Goal: Contribute content

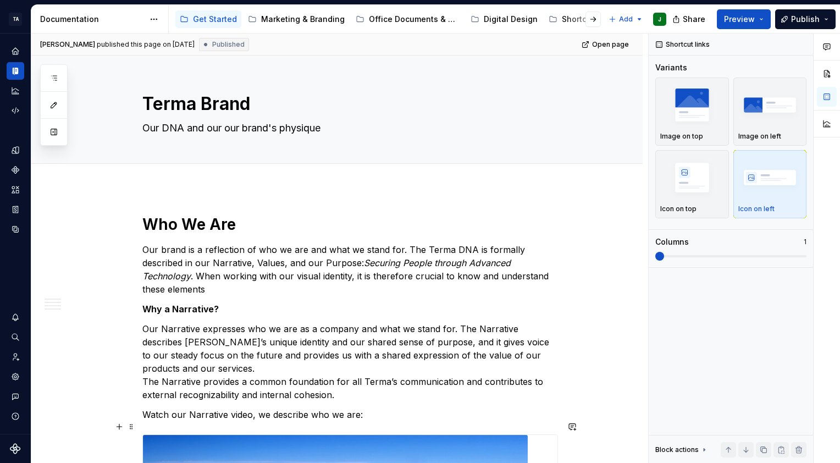
scroll to position [330, 0]
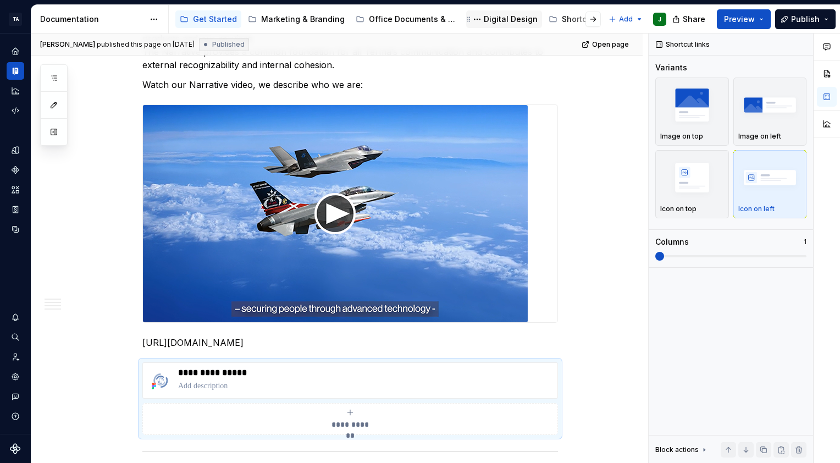
click at [504, 23] on div "Digital Design" at bounding box center [511, 19] width 54 height 11
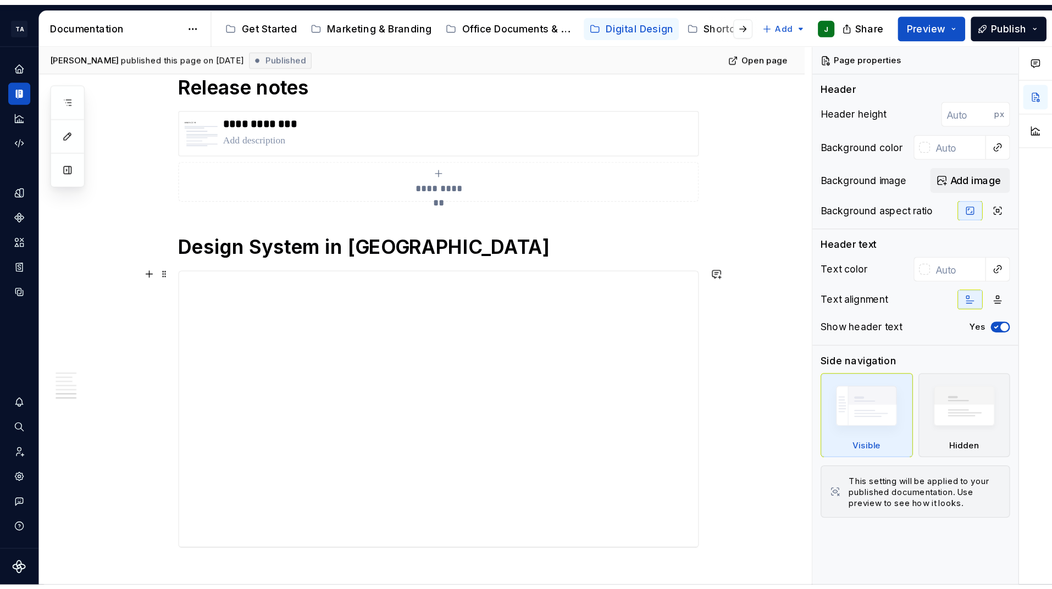
scroll to position [1346, 0]
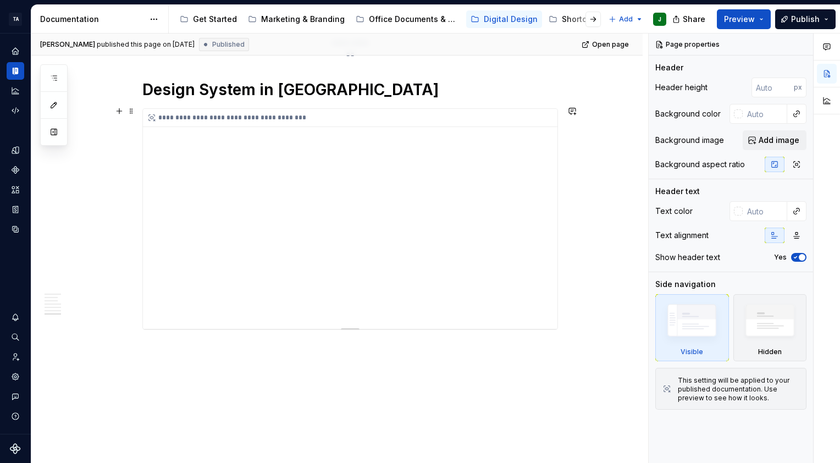
click at [282, 312] on div "**********" at bounding box center [350, 219] width 415 height 220
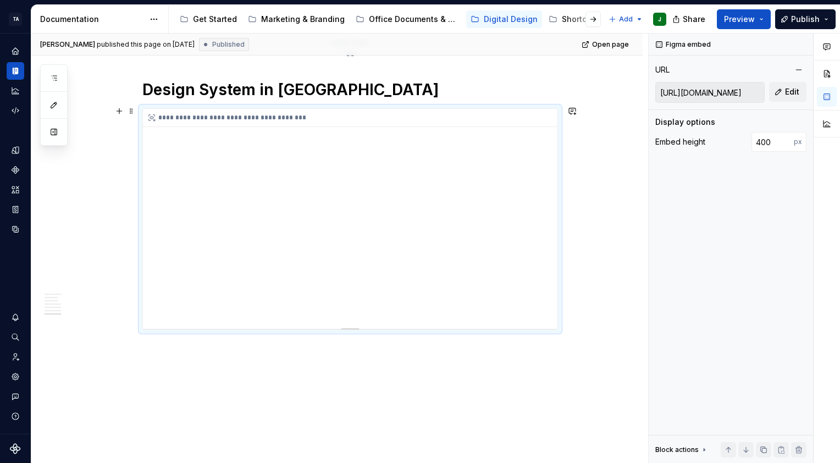
click at [282, 312] on div "**********" at bounding box center [350, 219] width 415 height 220
drag, startPoint x: 282, startPoint y: 312, endPoint x: 380, endPoint y: 310, distance: 98.4
click at [380, 310] on div "**********" at bounding box center [350, 219] width 415 height 220
click at [792, 91] on span "Edit" at bounding box center [792, 91] width 14 height 11
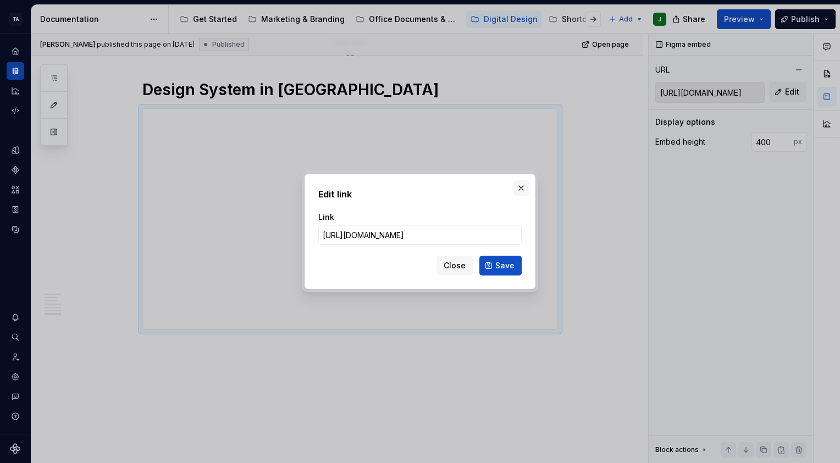
click at [522, 186] on button "button" at bounding box center [521, 187] width 15 height 15
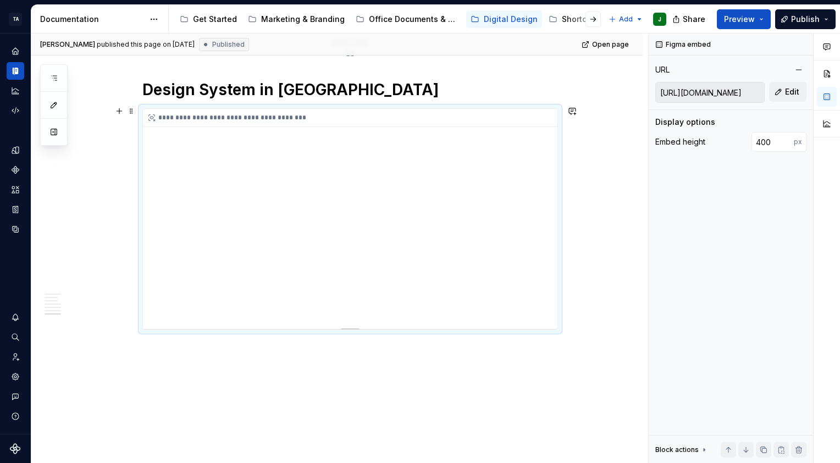
click at [464, 202] on div "**********" at bounding box center [350, 219] width 415 height 220
click at [701, 48] on div "Figma embed" at bounding box center [684, 44] width 64 height 15
click at [701, 44] on div "Figma embed" at bounding box center [684, 44] width 64 height 15
click at [183, 126] on div "**********" at bounding box center [350, 219] width 415 height 220
drag, startPoint x: 207, startPoint y: 201, endPoint x: 186, endPoint y: 168, distance: 39.3
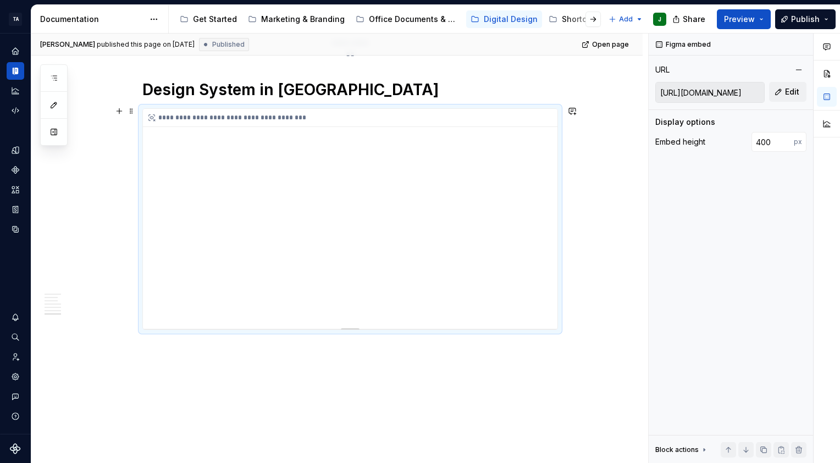
click at [186, 168] on div "**********" at bounding box center [350, 219] width 415 height 220
click at [130, 110] on span at bounding box center [131, 110] width 9 height 15
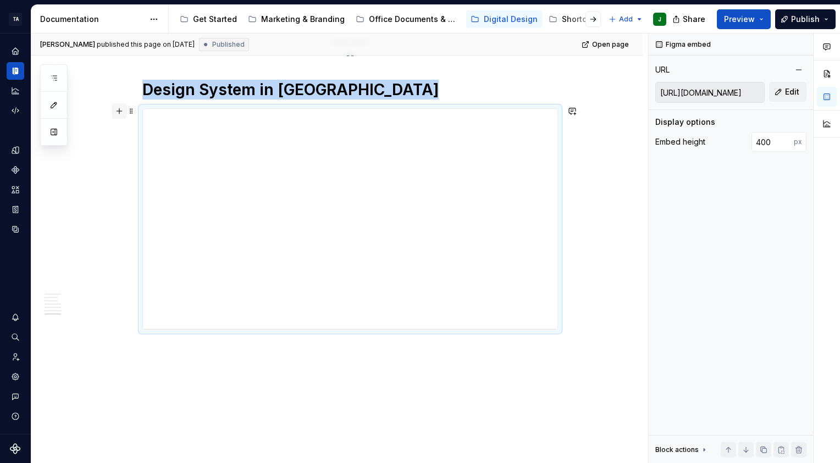
click at [119, 106] on button "button" at bounding box center [119, 110] width 15 height 15
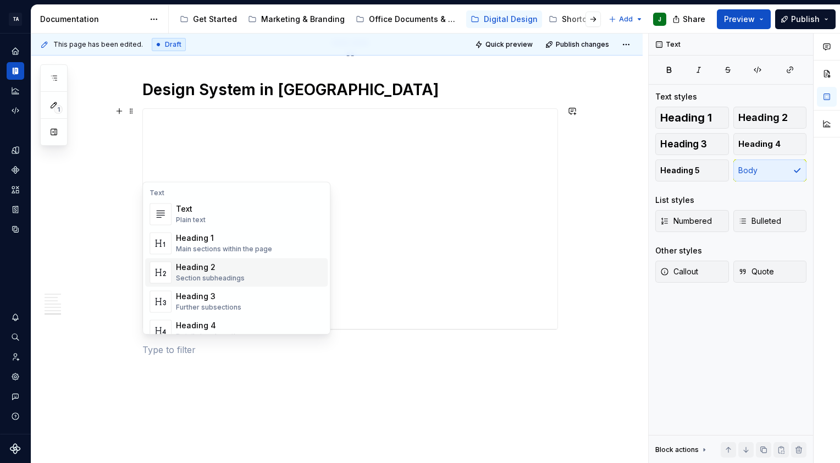
click at [372, 352] on p at bounding box center [350, 349] width 416 height 13
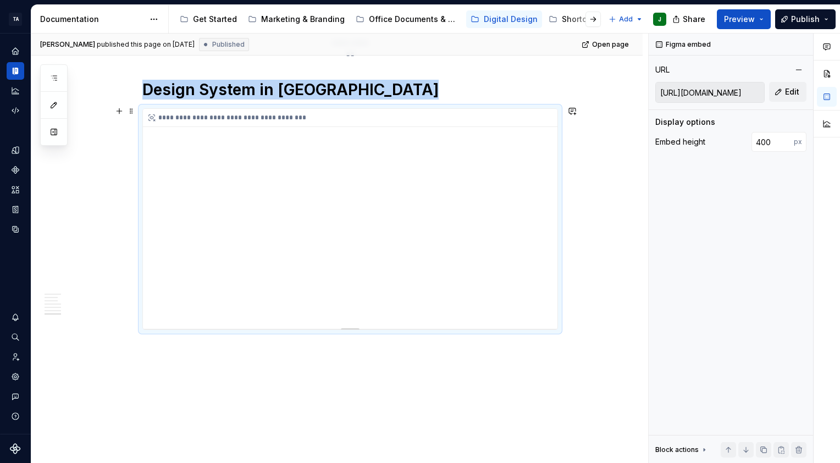
click at [257, 313] on div "**********" at bounding box center [350, 219] width 415 height 220
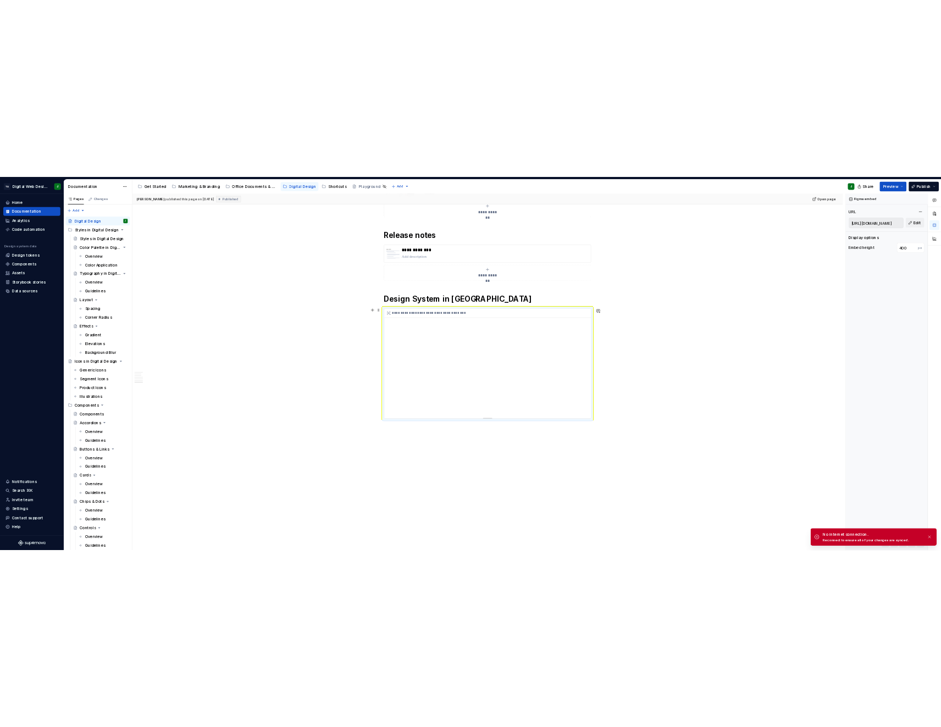
scroll to position [1190, 0]
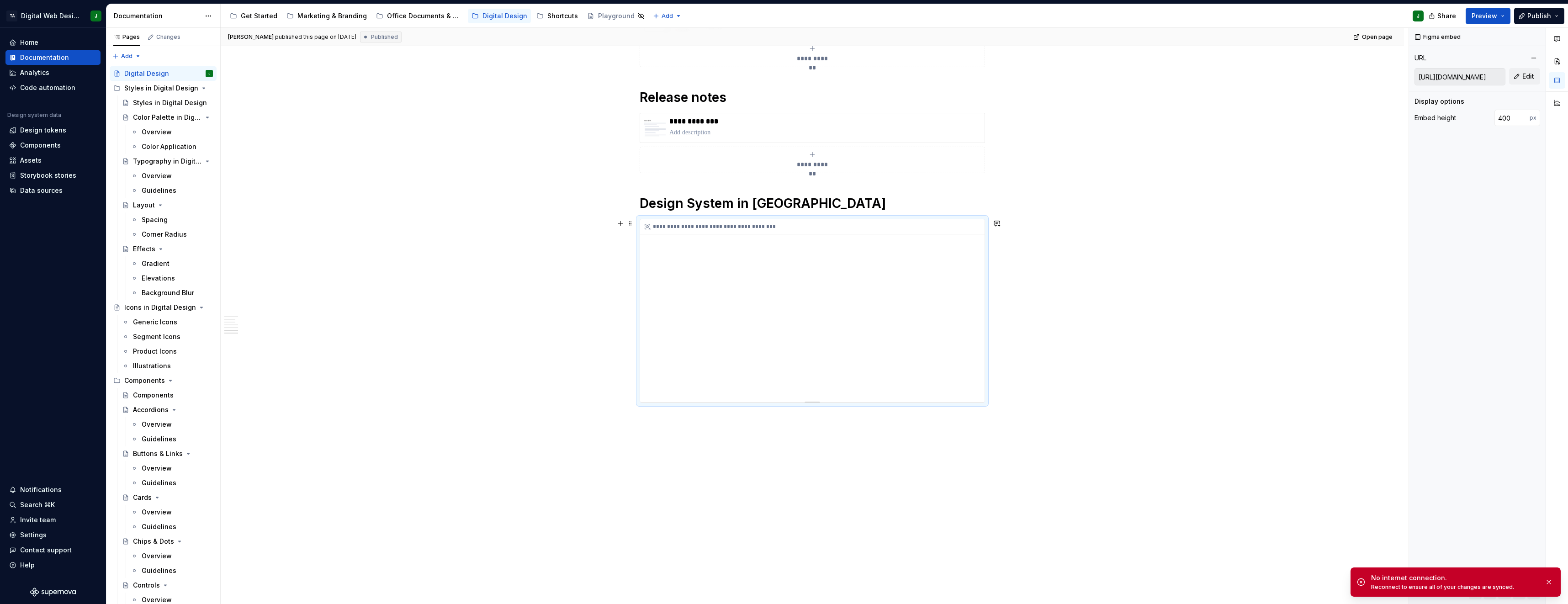
type textarea "*"
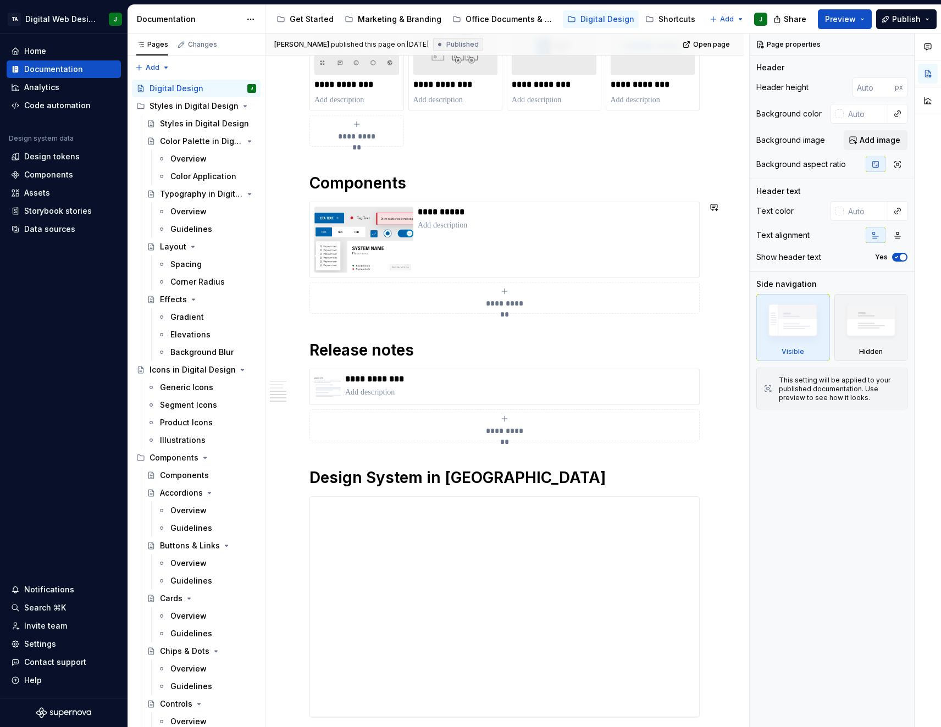
scroll to position [935, 0]
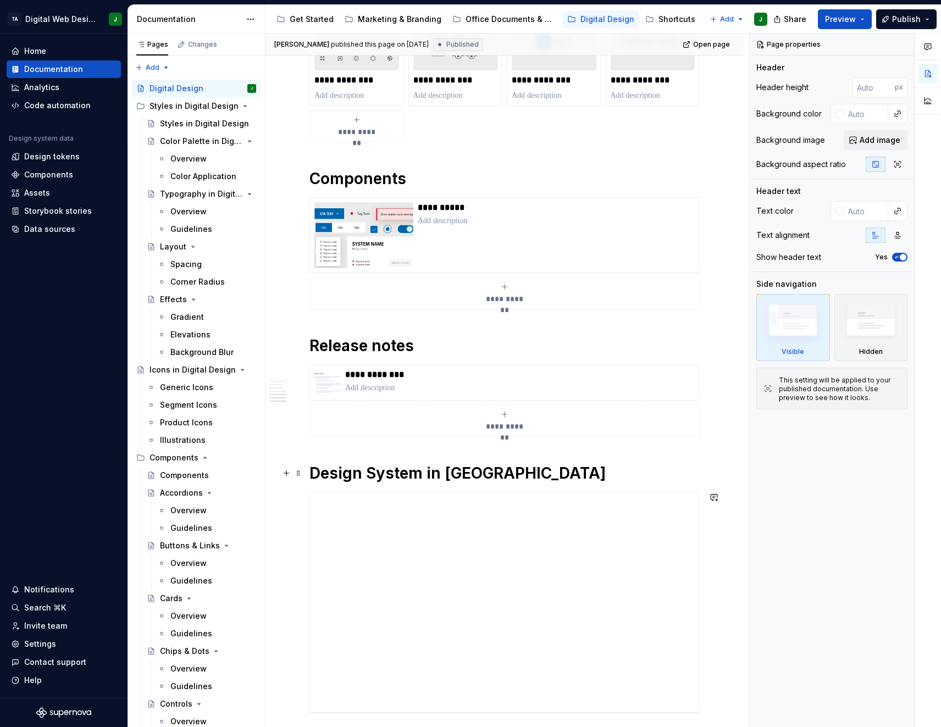
click at [516, 479] on h1 "Design System in [GEOGRAPHIC_DATA]" at bounding box center [505, 474] width 390 height 20
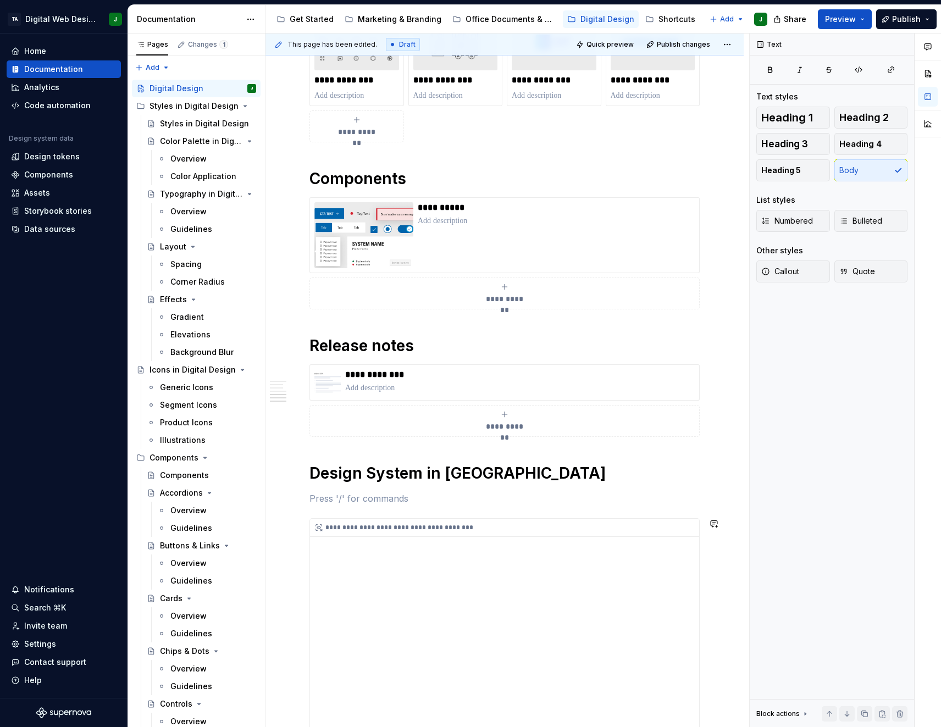
type textarea "*"
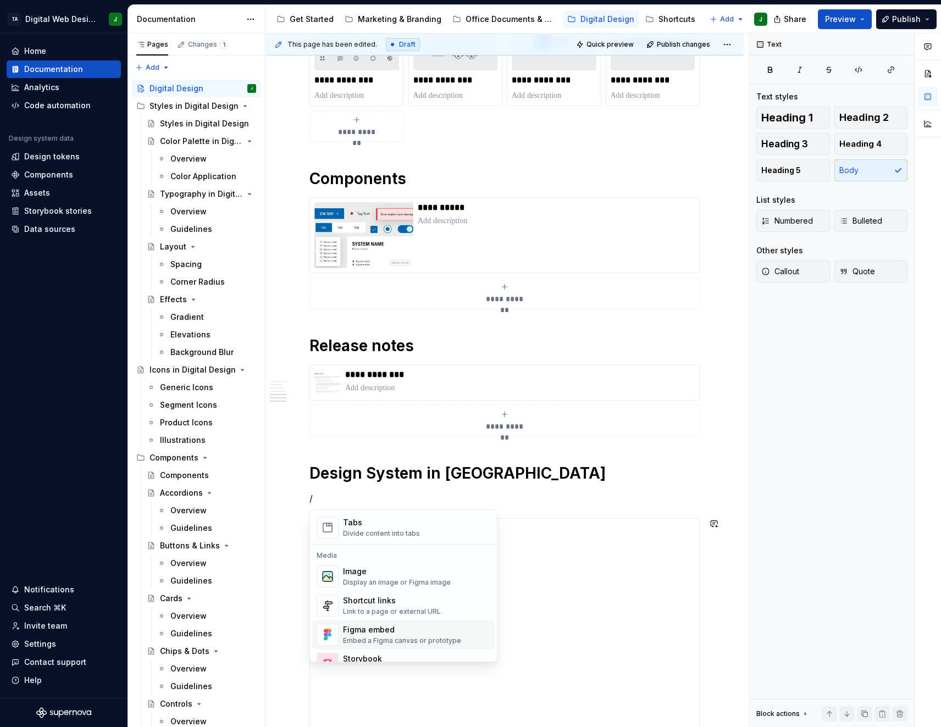
scroll to position [380, 0]
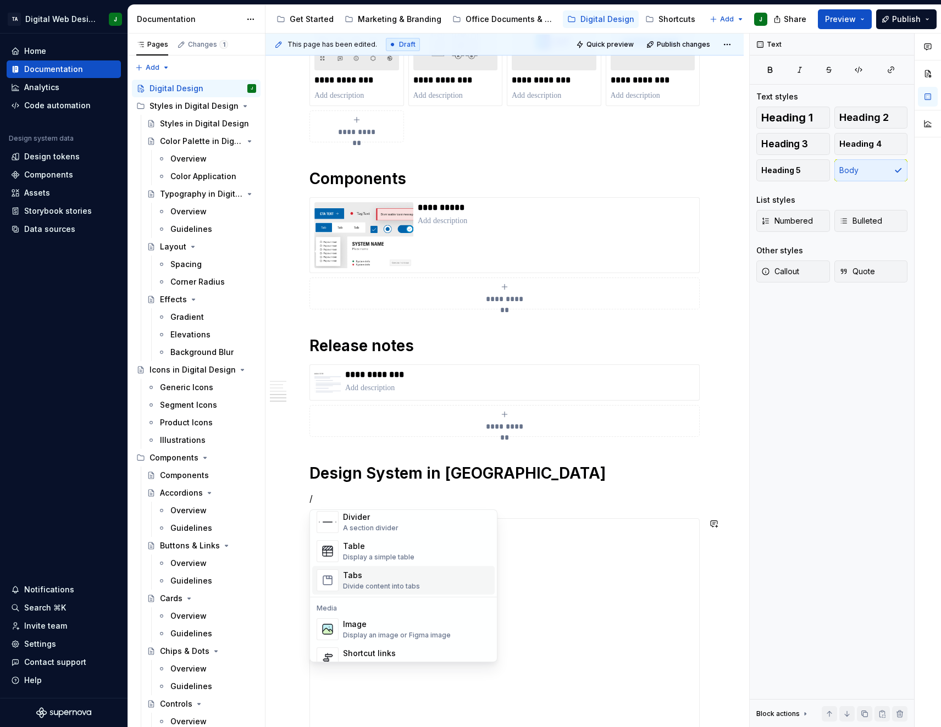
click at [406, 583] on div "Divide content into tabs" at bounding box center [381, 586] width 77 height 9
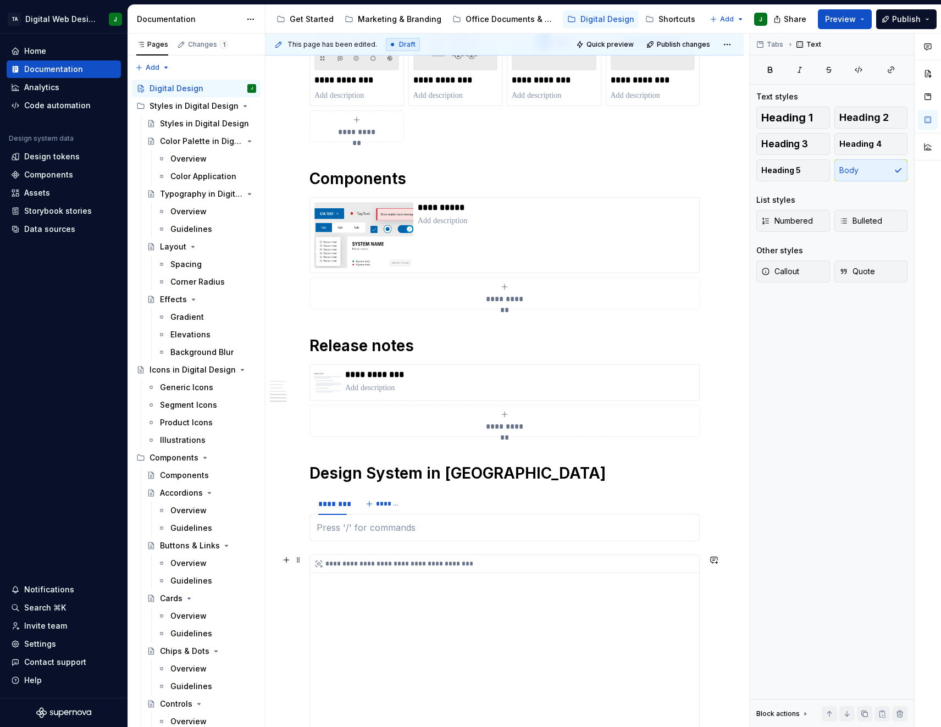
type textarea "*"
click at [337, 508] on div "********" at bounding box center [332, 504] width 29 height 11
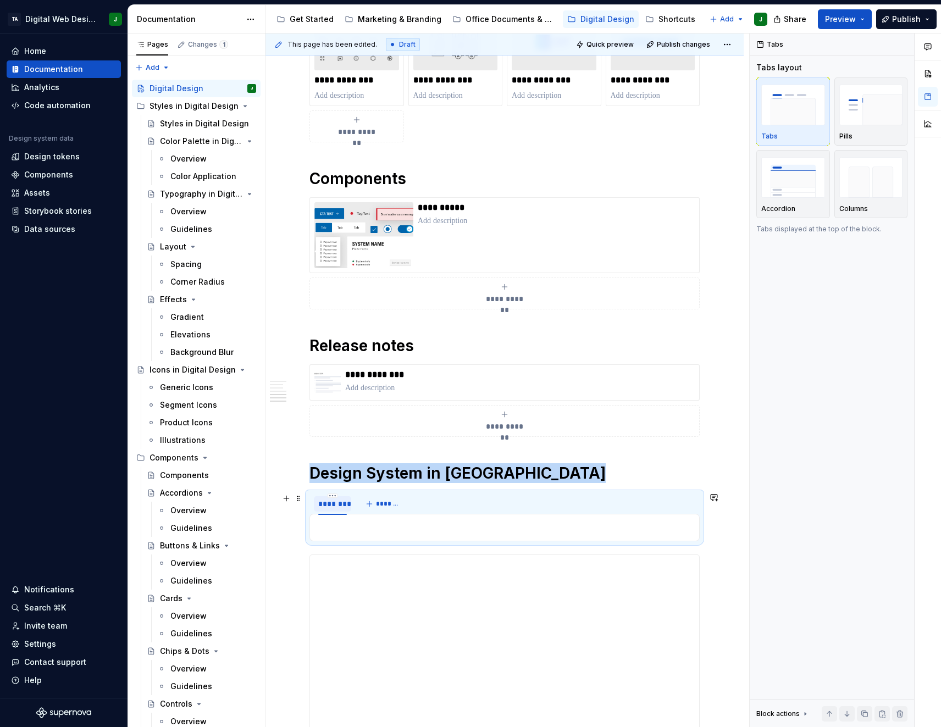
click at [337, 508] on div "********" at bounding box center [332, 504] width 29 height 11
type input "******"
click at [391, 516] on div at bounding box center [505, 527] width 390 height 27
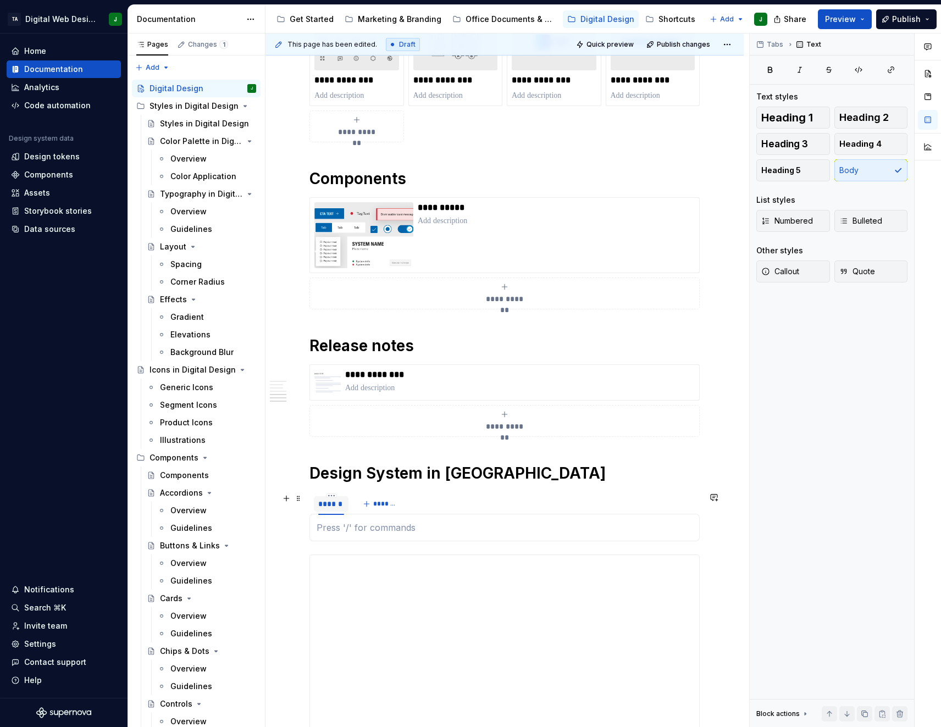
click at [338, 505] on div "******" at bounding box center [331, 504] width 26 height 11
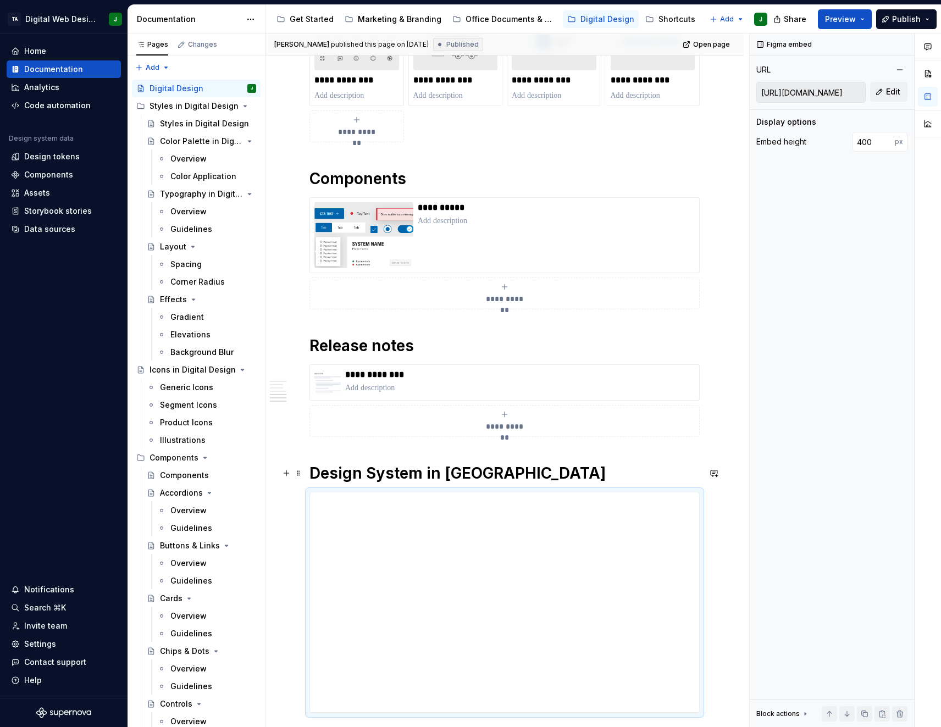
click at [509, 476] on h1 "Design System in [GEOGRAPHIC_DATA]" at bounding box center [505, 474] width 390 height 20
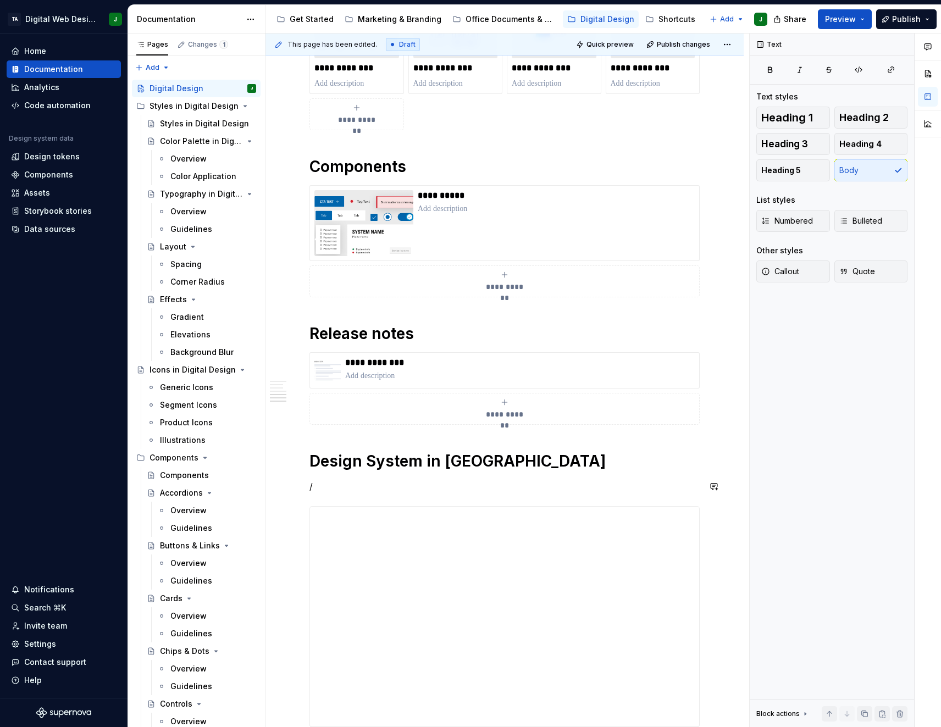
scroll to position [975, 0]
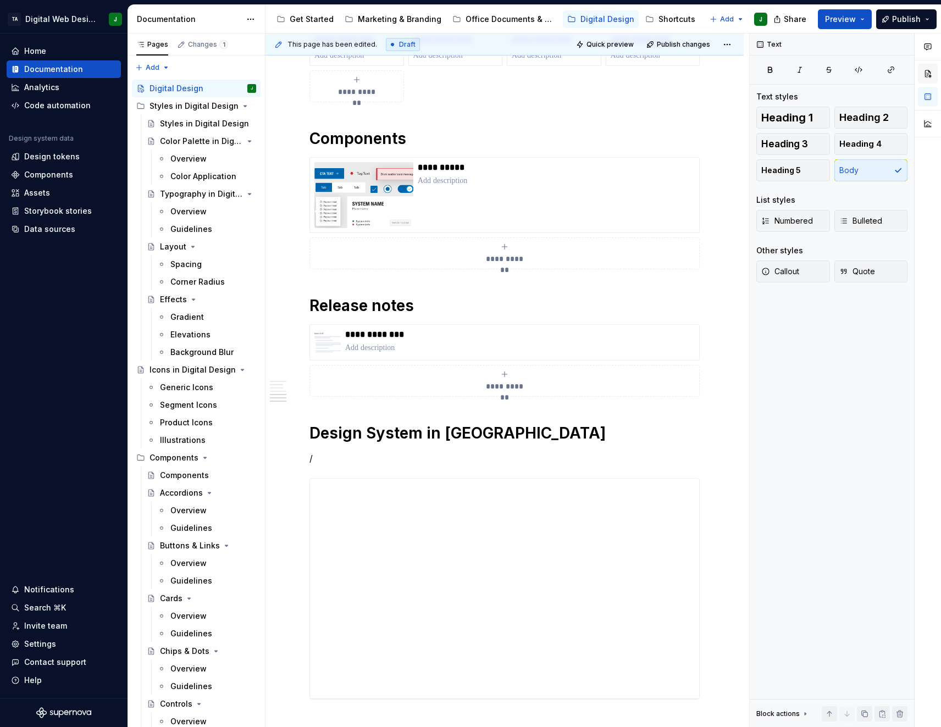
click at [927, 73] on button "button" at bounding box center [928, 74] width 20 height 20
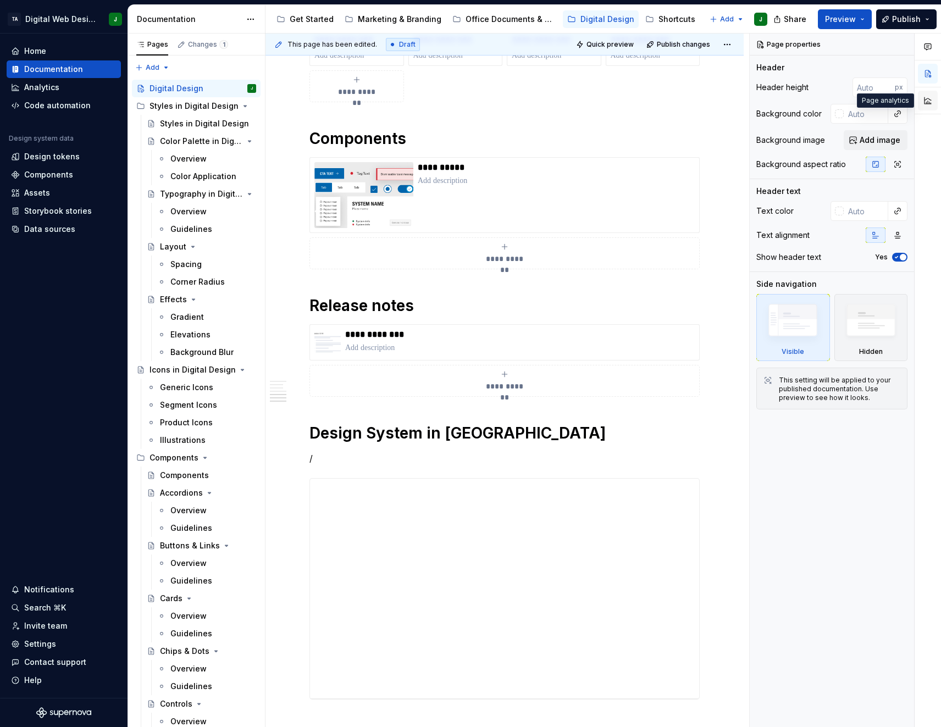
click at [929, 98] on button "button" at bounding box center [928, 101] width 20 height 20
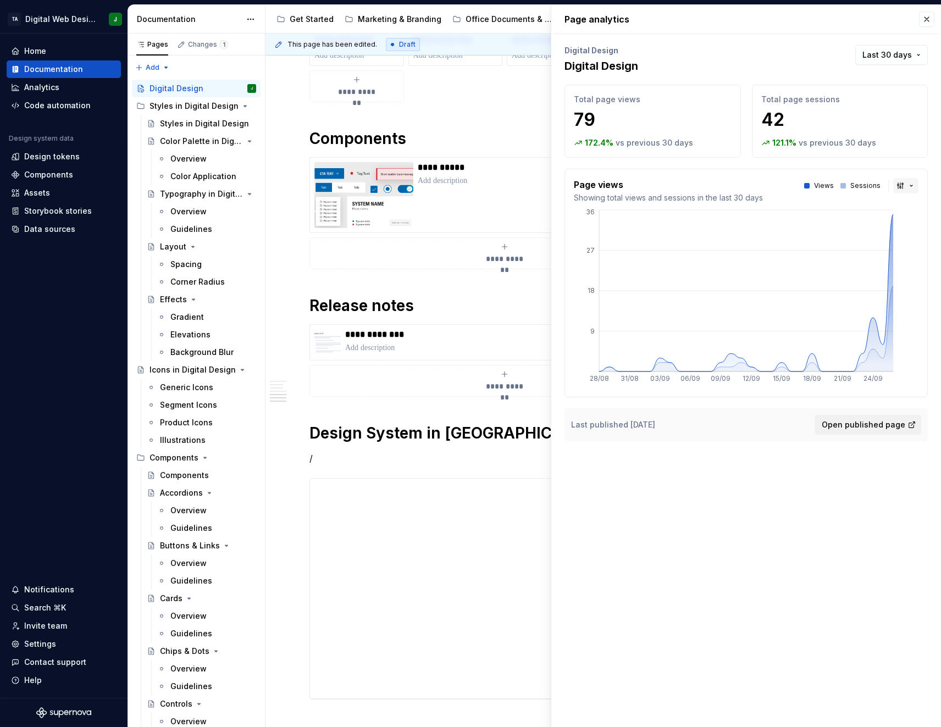
click at [909, 184] on button "button" at bounding box center [906, 185] width 25 height 15
click at [926, 162] on body "TA Digital Web Design J Home Documentation Analytics Code automation Design sys…" at bounding box center [470, 363] width 941 height 727
click at [901, 54] on span "Last 30 days" at bounding box center [887, 54] width 49 height 11
click at [922, 21] on html "TA Digital Web Design J Home Documentation Analytics Code automation Design sys…" at bounding box center [470, 363] width 941 height 727
click at [923, 22] on button "button" at bounding box center [926, 19] width 15 height 15
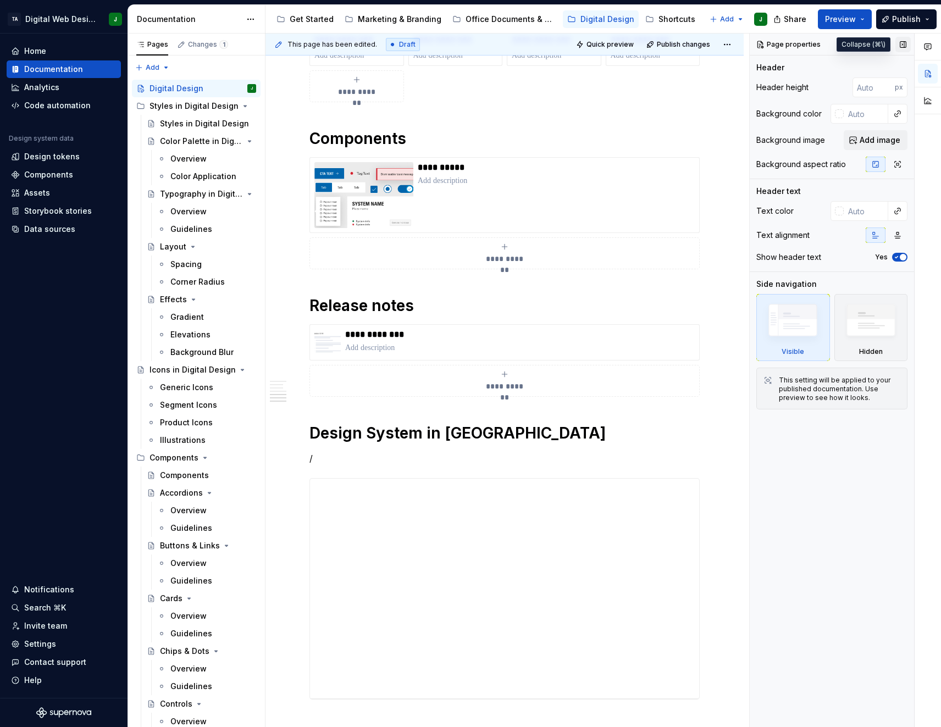
click at [905, 43] on button "button" at bounding box center [903, 44] width 15 height 15
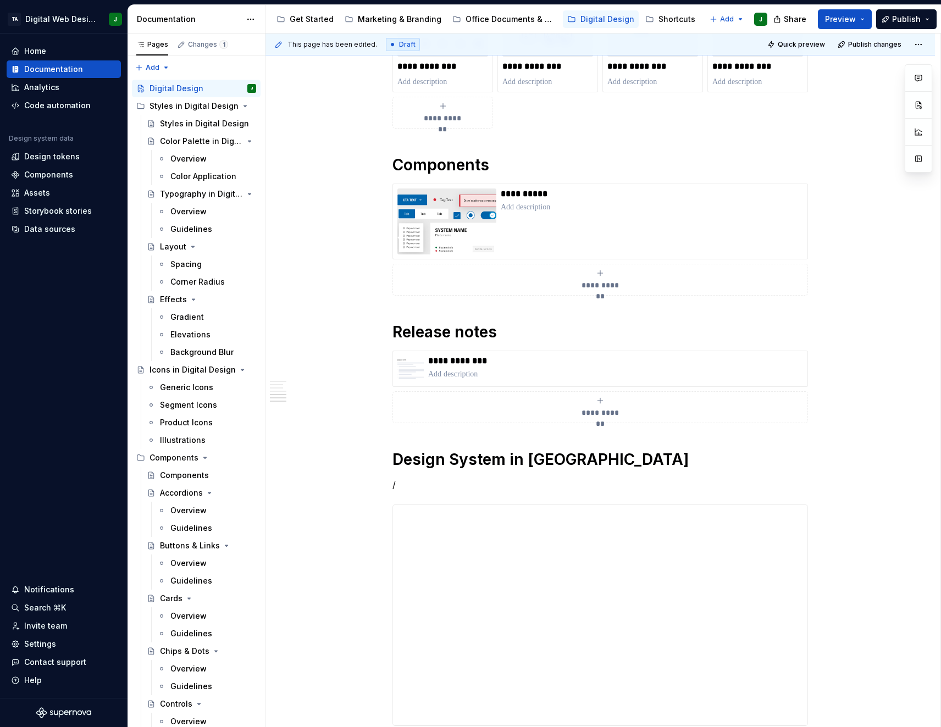
scroll to position [997, 0]
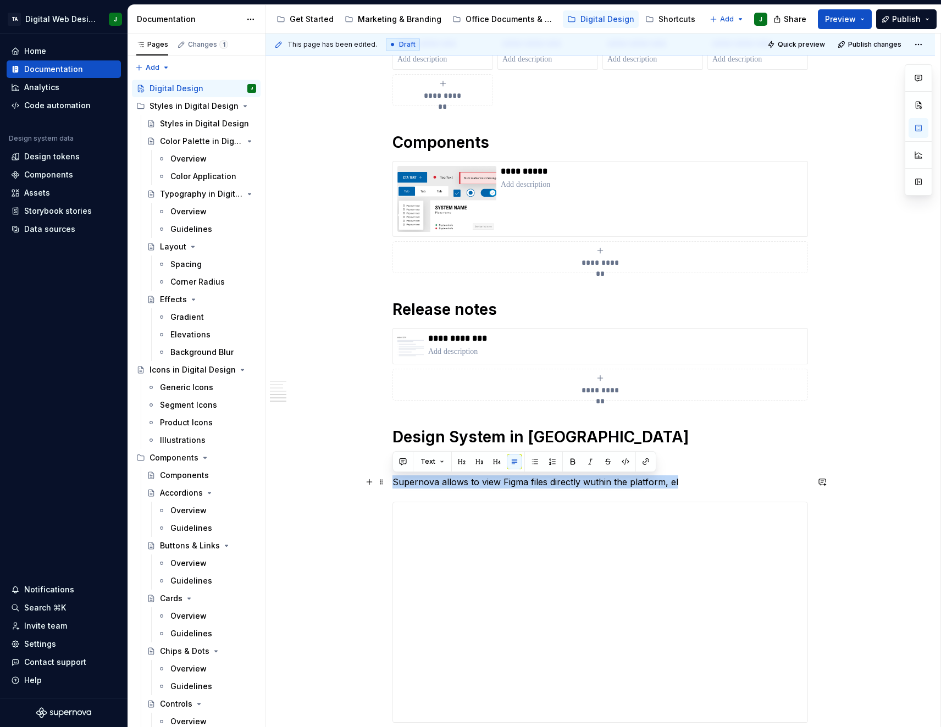
drag, startPoint x: 692, startPoint y: 486, endPoint x: 390, endPoint y: 484, distance: 301.9
click at [390, 484] on div "**********" at bounding box center [601, 86] width 670 height 1791
click at [608, 481] on p at bounding box center [601, 482] width 416 height 13
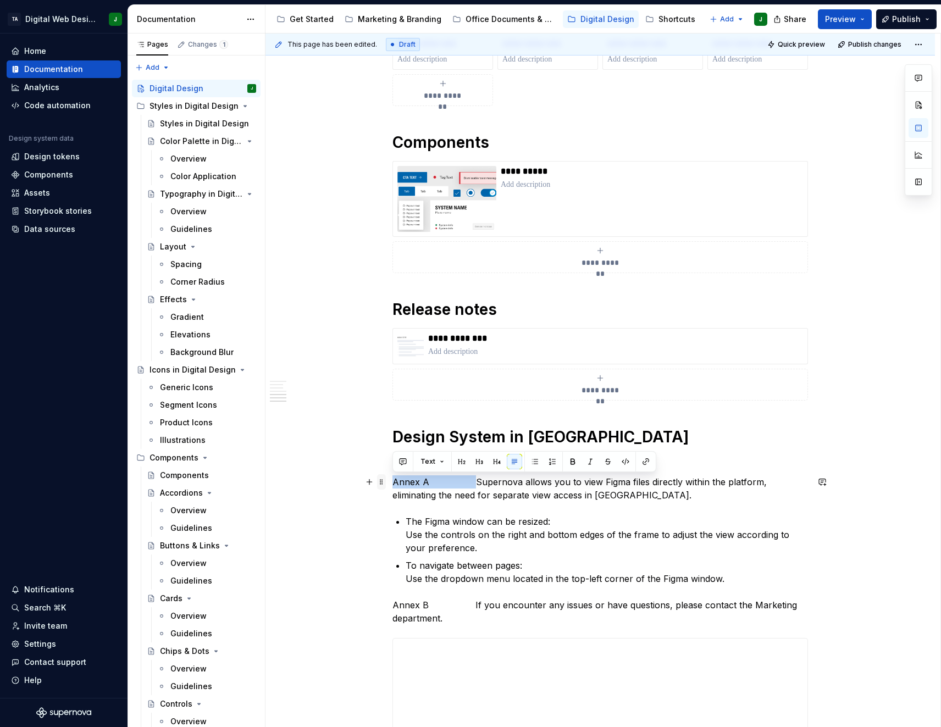
drag, startPoint x: 470, startPoint y: 479, endPoint x: 385, endPoint y: 481, distance: 84.7
click at [387, 481] on div "**********" at bounding box center [601, 154] width 670 height 1927
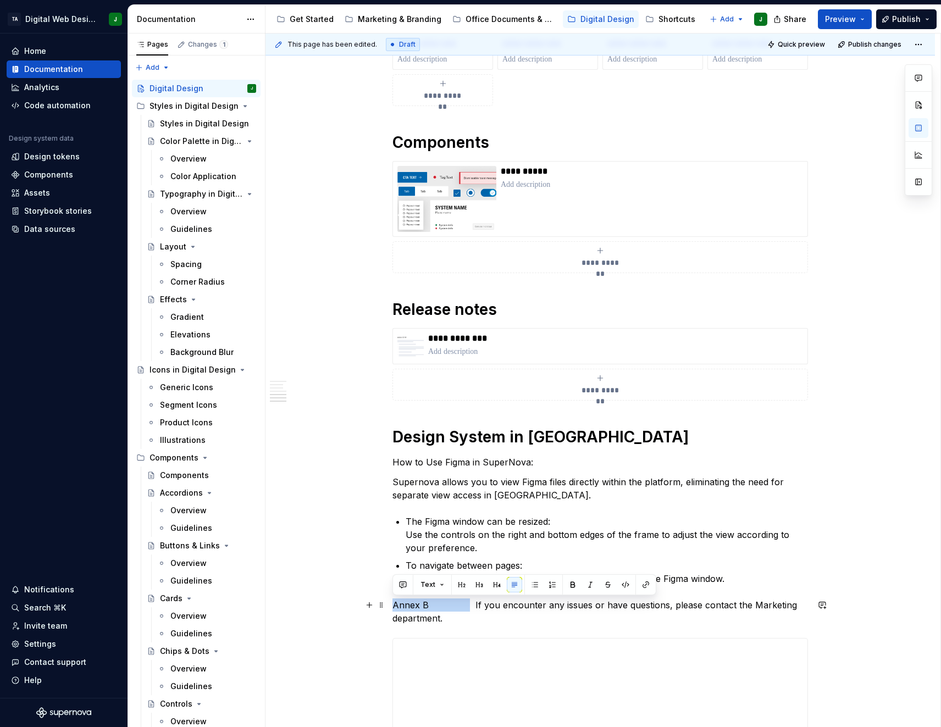
drag, startPoint x: 464, startPoint y: 606, endPoint x: 360, endPoint y: 611, distance: 104.1
click at [360, 611] on div "**********" at bounding box center [601, 154] width 670 height 1927
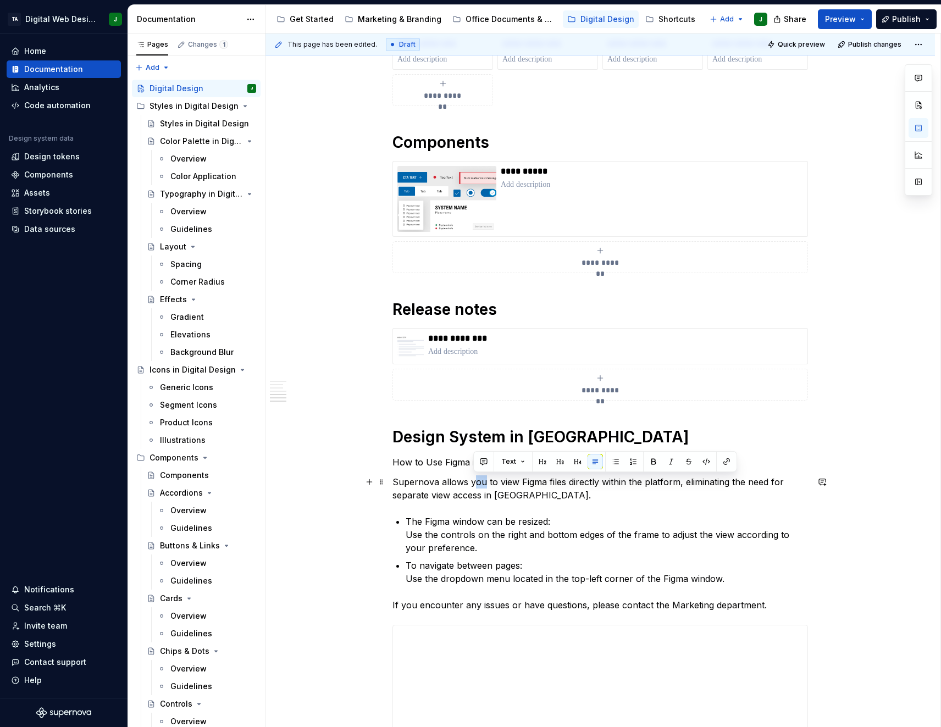
drag, startPoint x: 483, startPoint y: 483, endPoint x: 472, endPoint y: 481, distance: 11.8
click at [472, 481] on p "Supernova allows you to view Figma files directly within the platform, eliminat…" at bounding box center [601, 489] width 416 height 26
drag, startPoint x: 495, startPoint y: 483, endPoint x: 468, endPoint y: 482, distance: 26.9
click at [468, 482] on p "Supernova allows you to view Figma files directly within the platform, eliminat…" at bounding box center [601, 489] width 416 height 26
click at [500, 486] on p "Supernova allows view acess in Figma files directly within the platform, elimin…" at bounding box center [601, 489] width 416 height 26
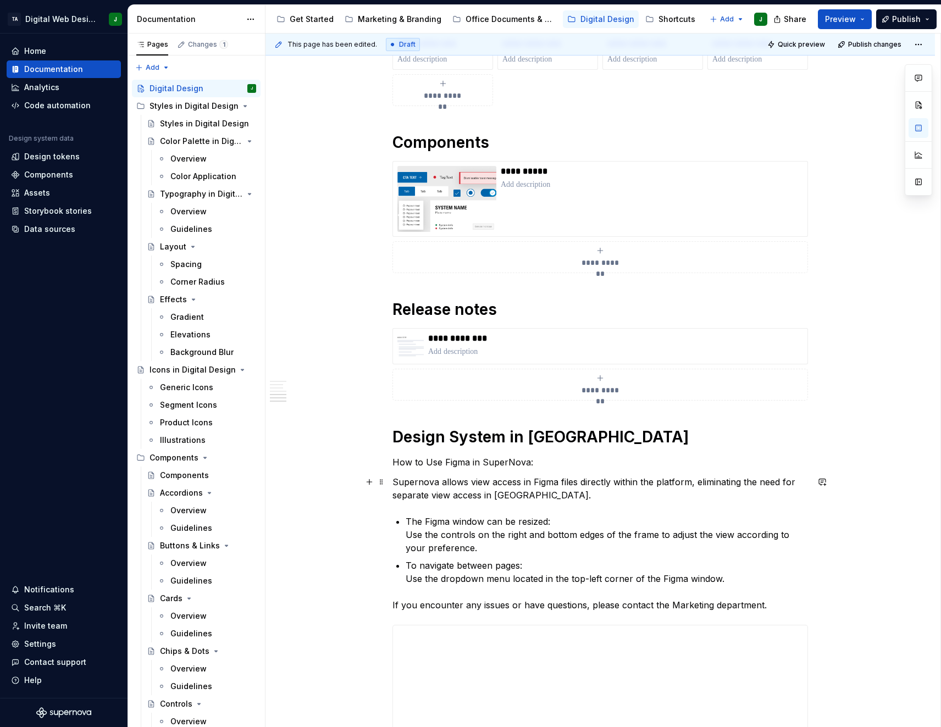
click at [559, 497] on p "Supernova allows view access in Figma files directly within the platform, elimi…" at bounding box center [601, 489] width 416 height 26
click at [404, 521] on div "**********" at bounding box center [601, 45] width 416 height 1656
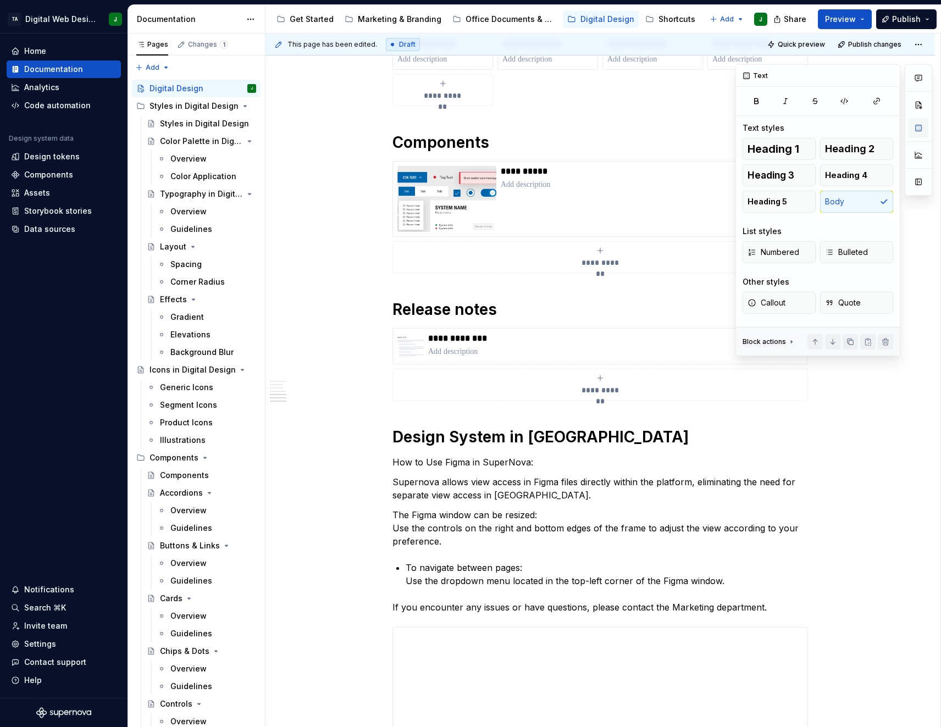
click at [923, 130] on button "button" at bounding box center [919, 128] width 20 height 20
click at [837, 253] on span "Bulleted" at bounding box center [846, 252] width 43 height 11
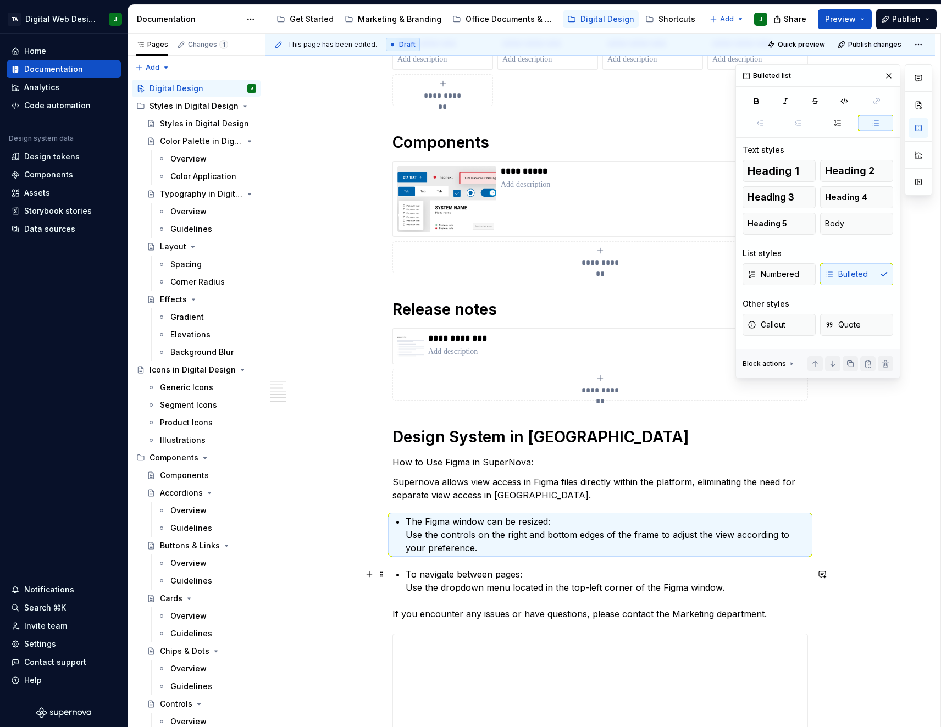
click at [412, 575] on p "To navigate between pages: Use the dropdown menu located in the top-left corner…" at bounding box center [607, 581] width 402 height 26
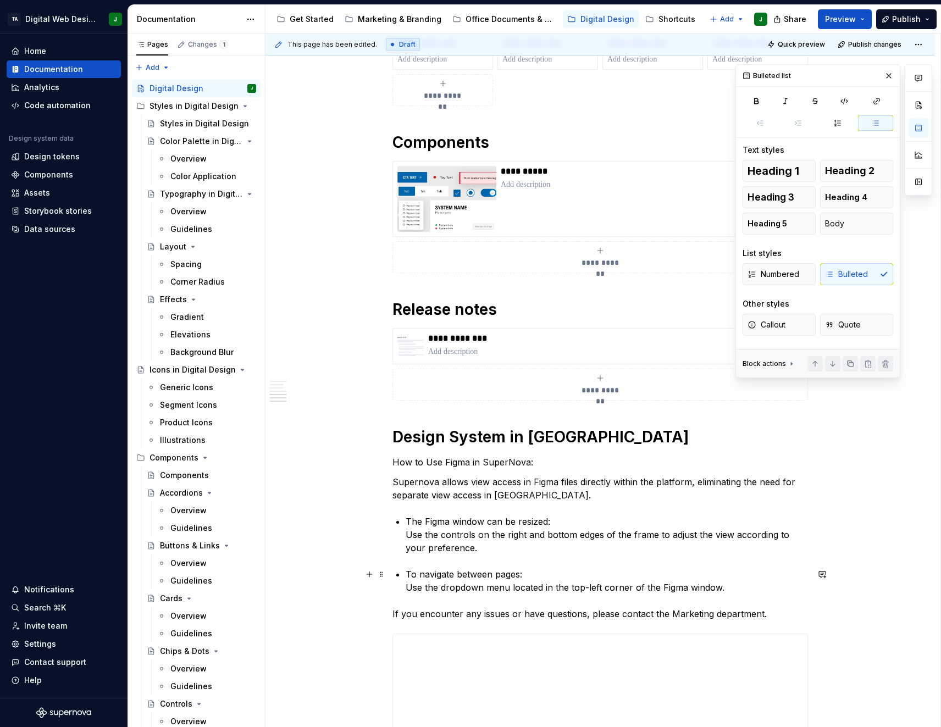
click at [408, 575] on p "To navigate between pages: Use the dropdown menu located in the top-left corner…" at bounding box center [607, 581] width 402 height 26
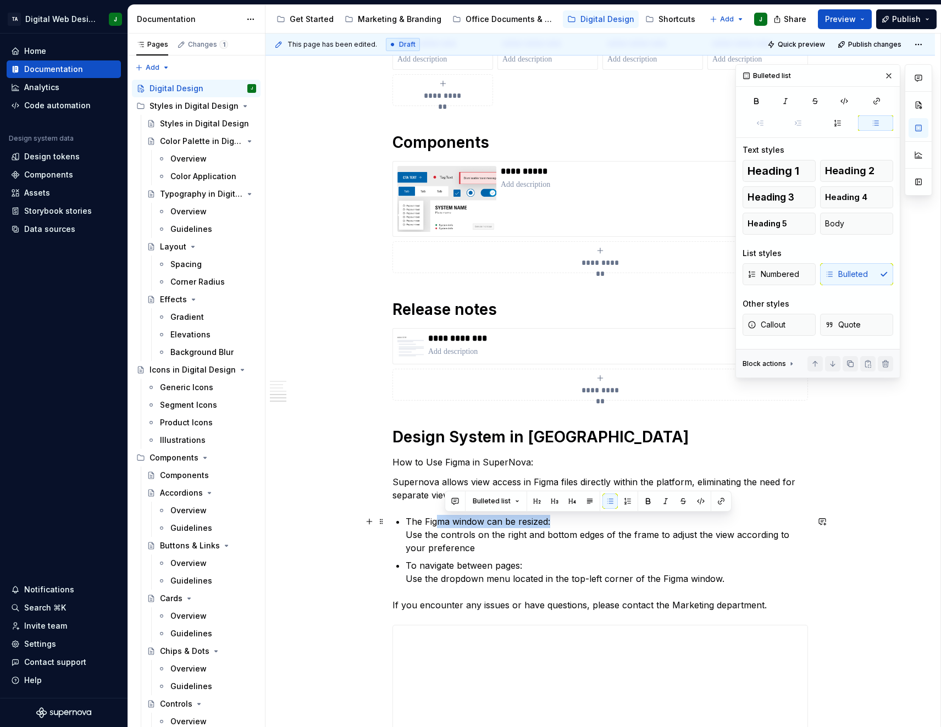
drag, startPoint x: 556, startPoint y: 520, endPoint x: 440, endPoint y: 523, distance: 116.1
click at [440, 523] on p "The Figma window can be resized: Use the controls on the right and bottom edges…" at bounding box center [607, 535] width 402 height 40
click at [396, 482] on p "Supernova allows view access in Figma files directly within the platform, elimi…" at bounding box center [601, 489] width 416 height 26
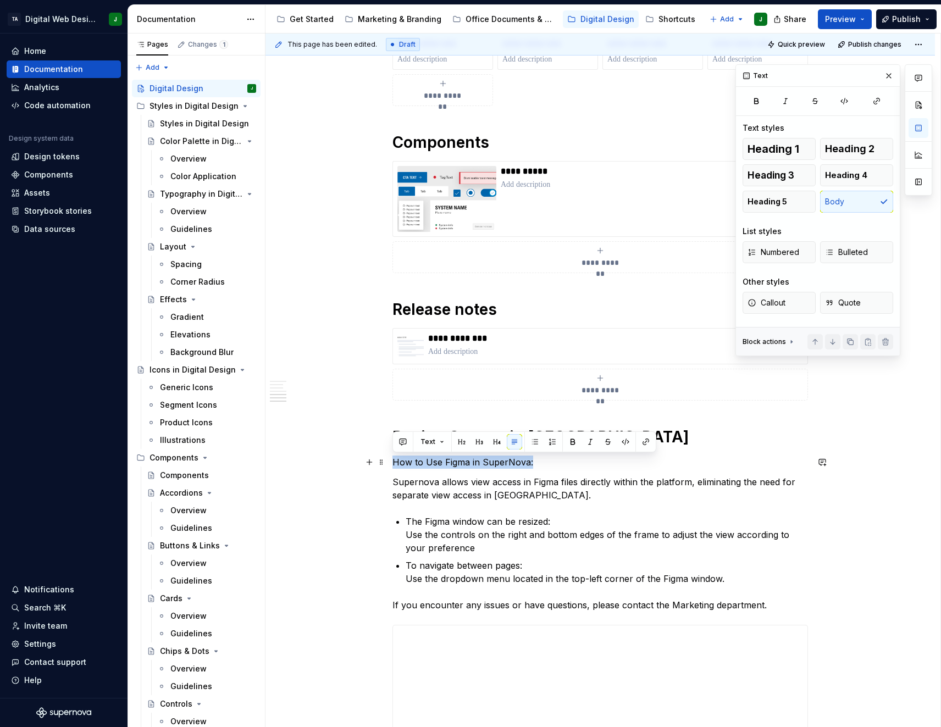
drag, startPoint x: 532, startPoint y: 464, endPoint x: 394, endPoint y: 460, distance: 138.6
click at [394, 460] on p "How to Use Figma in SuperNova:" at bounding box center [601, 462] width 416 height 13
click at [461, 440] on button "button" at bounding box center [461, 441] width 15 height 15
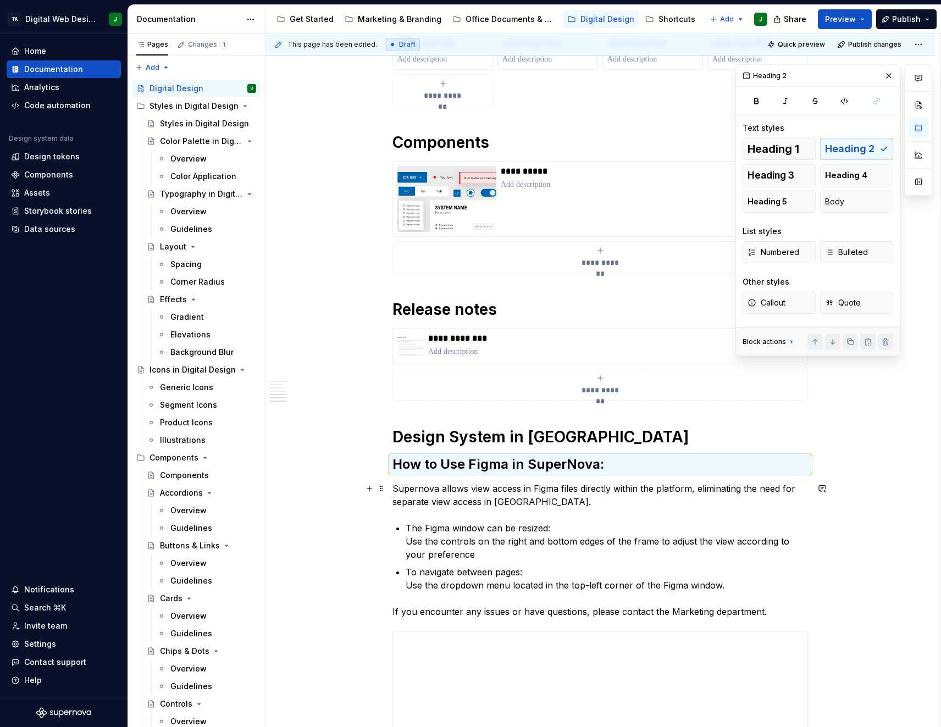
click at [505, 491] on p "Supernova allows view access in Figma files directly within the platform, elimi…" at bounding box center [601, 495] width 416 height 26
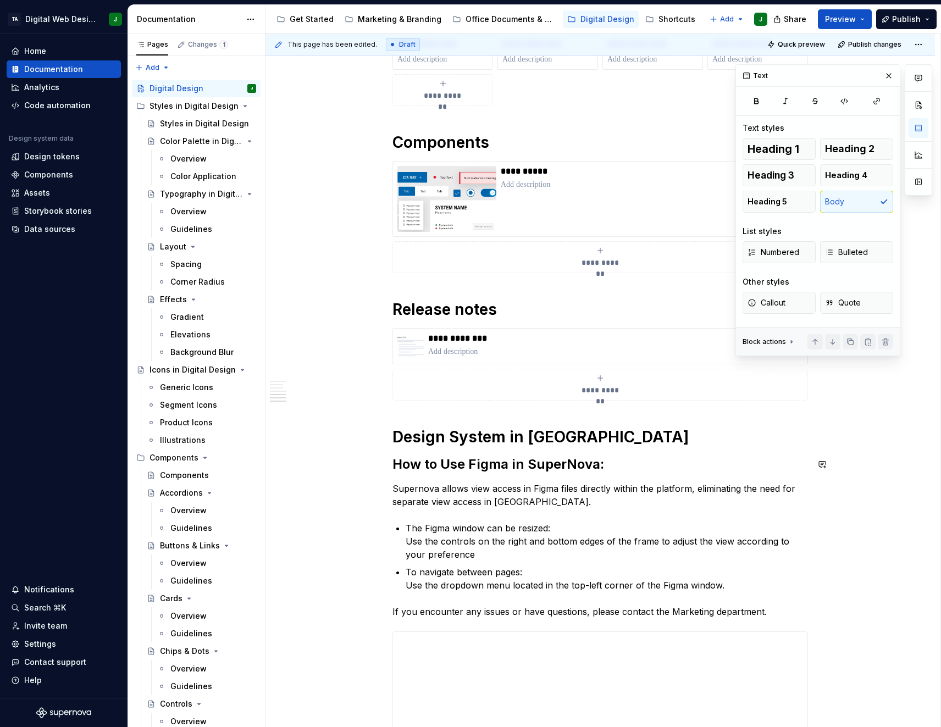
click at [526, 444] on h1 "Design System in [GEOGRAPHIC_DATA]" at bounding box center [601, 437] width 416 height 20
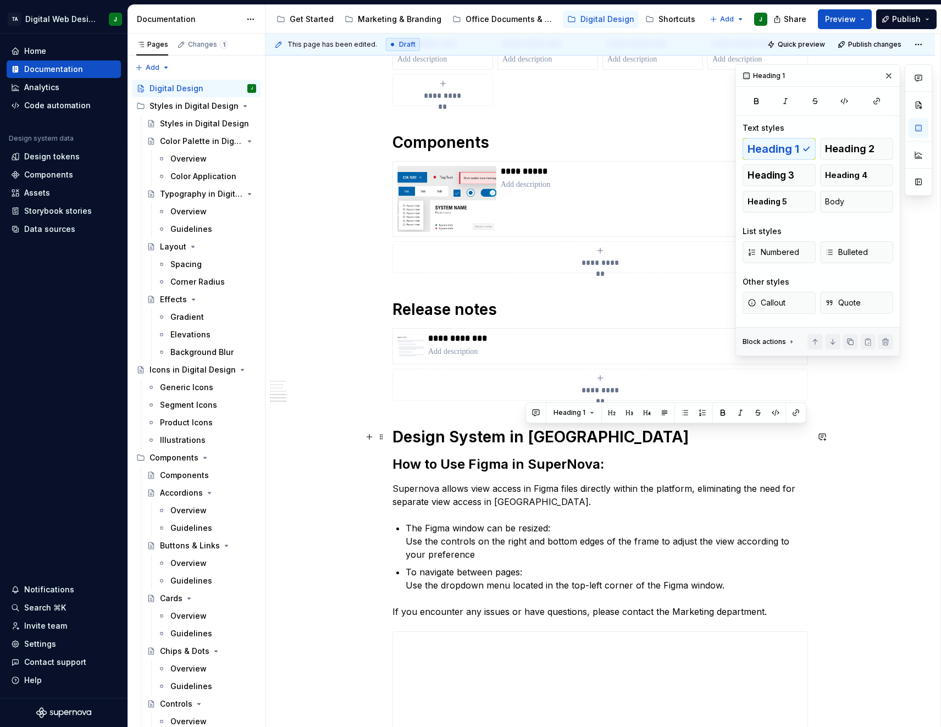
drag, startPoint x: 527, startPoint y: 442, endPoint x: 491, endPoint y: 440, distance: 36.3
click at [491, 440] on h1 "Design System in [GEOGRAPHIC_DATA]" at bounding box center [601, 437] width 416 height 20
click at [571, 468] on h2 "How to Use Figma in SuperNova:" at bounding box center [601, 465] width 416 height 18
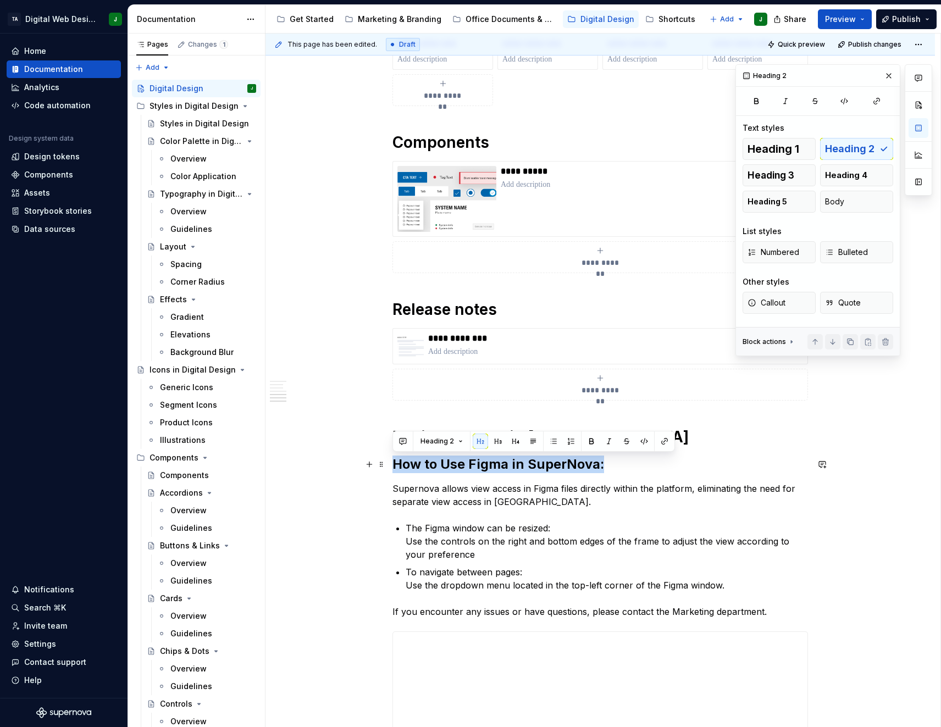
drag, startPoint x: 612, startPoint y: 465, endPoint x: 396, endPoint y: 456, distance: 215.7
click at [396, 456] on h2 "How to Use Figma in SuperNova:" at bounding box center [601, 465] width 416 height 18
click at [516, 441] on button "button" at bounding box center [515, 441] width 15 height 15
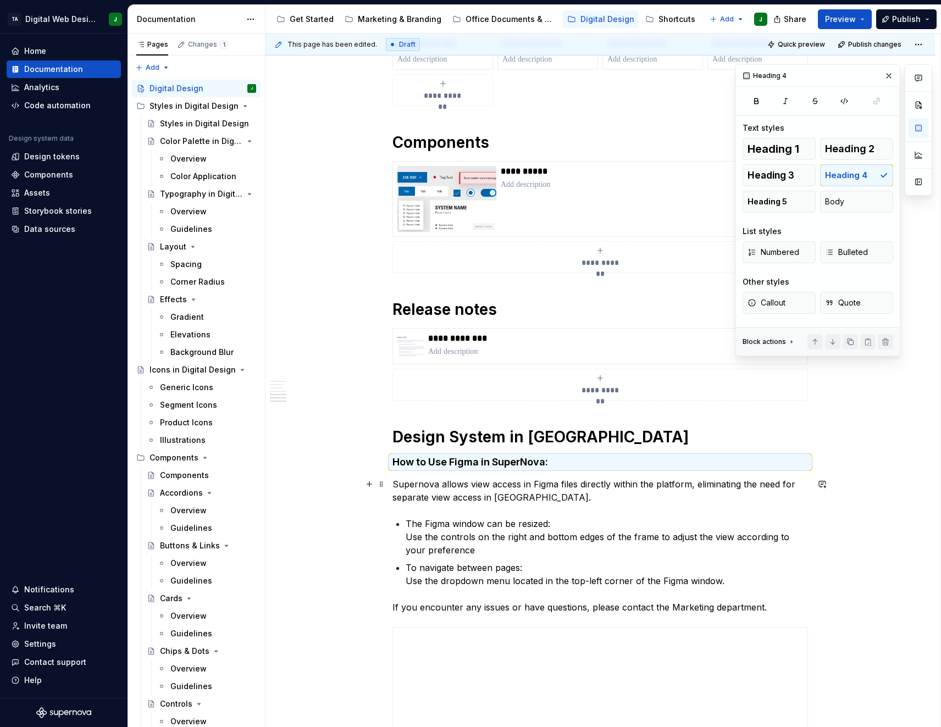
click at [510, 488] on p "Supernova allows view access in Figma files directly within the platform, elimi…" at bounding box center [601, 491] width 416 height 26
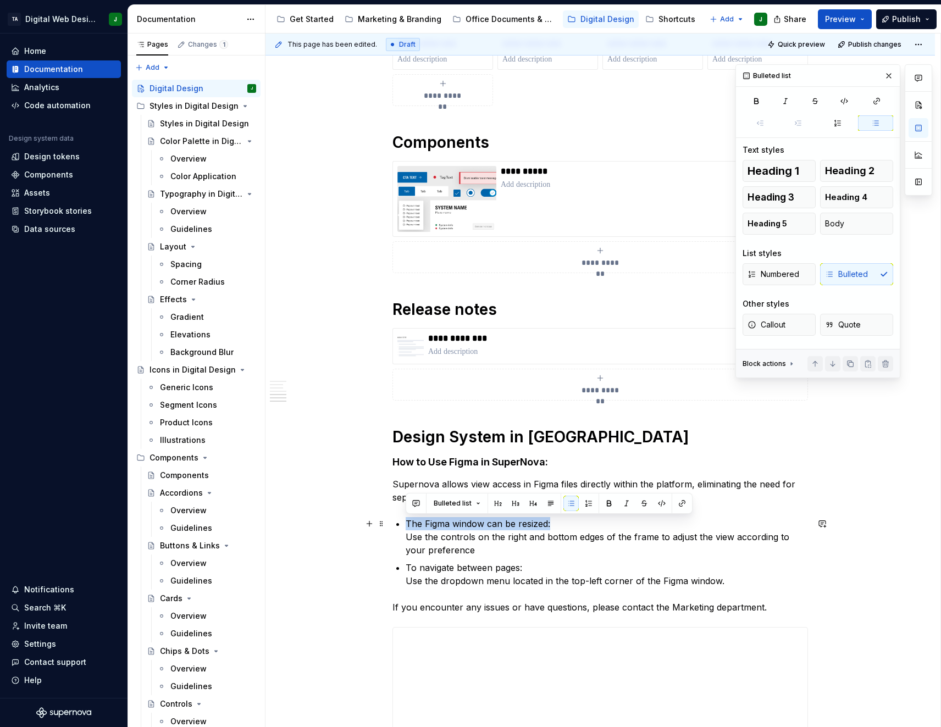
drag, startPoint x: 555, startPoint y: 523, endPoint x: 404, endPoint y: 529, distance: 150.8
click at [404, 529] on div "**********" at bounding box center [601, 46] width 416 height 1658
click at [606, 504] on button "button" at bounding box center [609, 503] width 15 height 15
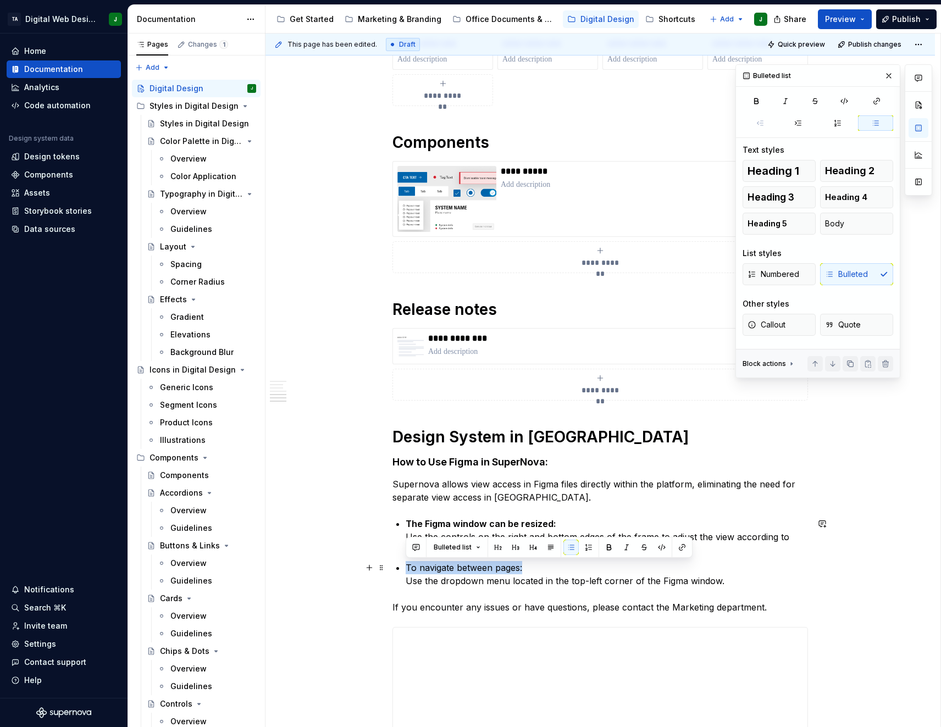
drag, startPoint x: 534, startPoint y: 566, endPoint x: 398, endPoint y: 570, distance: 136.4
click at [406, 570] on li "To navigate between pages: Use the dropdown menu located in the top-left corner…" at bounding box center [607, 574] width 402 height 26
click at [610, 548] on button "button" at bounding box center [609, 547] width 15 height 15
click at [593, 575] on p "To navigate between pages: Use the dropdown menu located in the top-left corner…" at bounding box center [607, 574] width 402 height 26
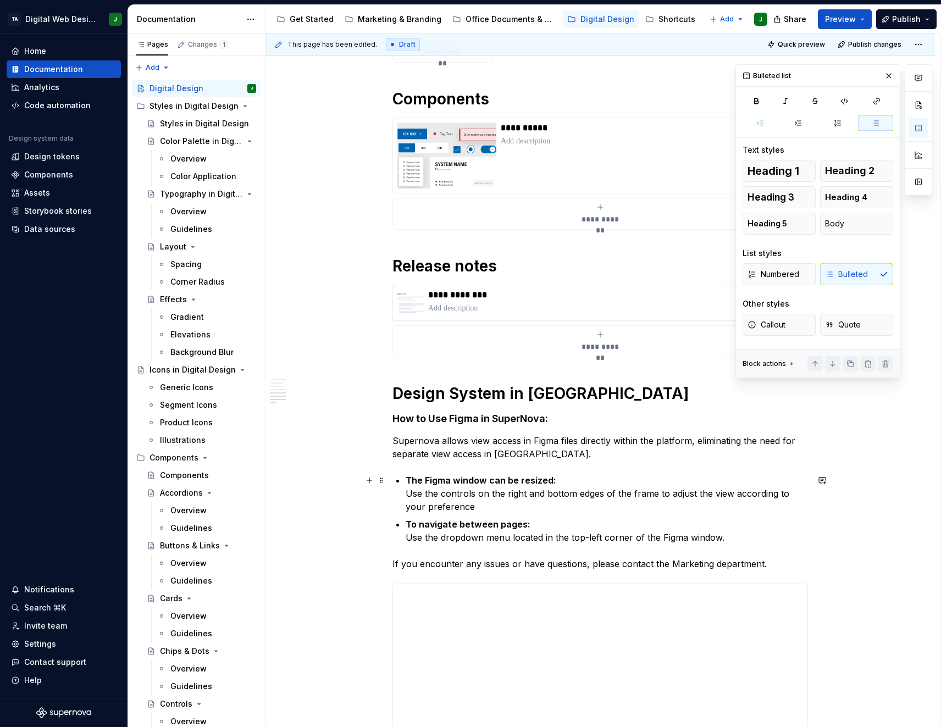
scroll to position [1107, 0]
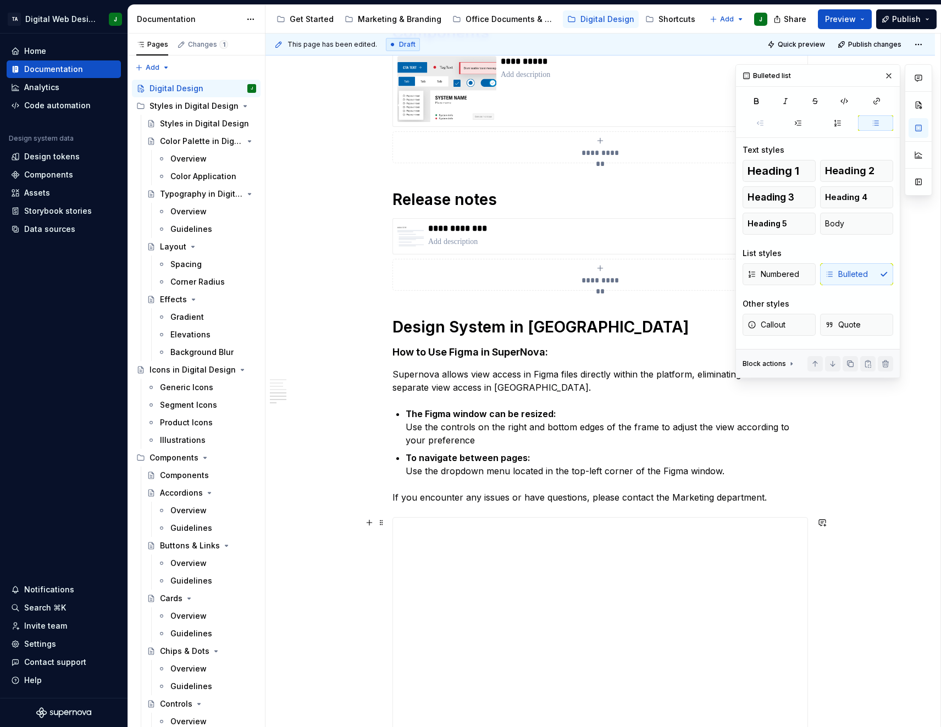
type textarea "*"
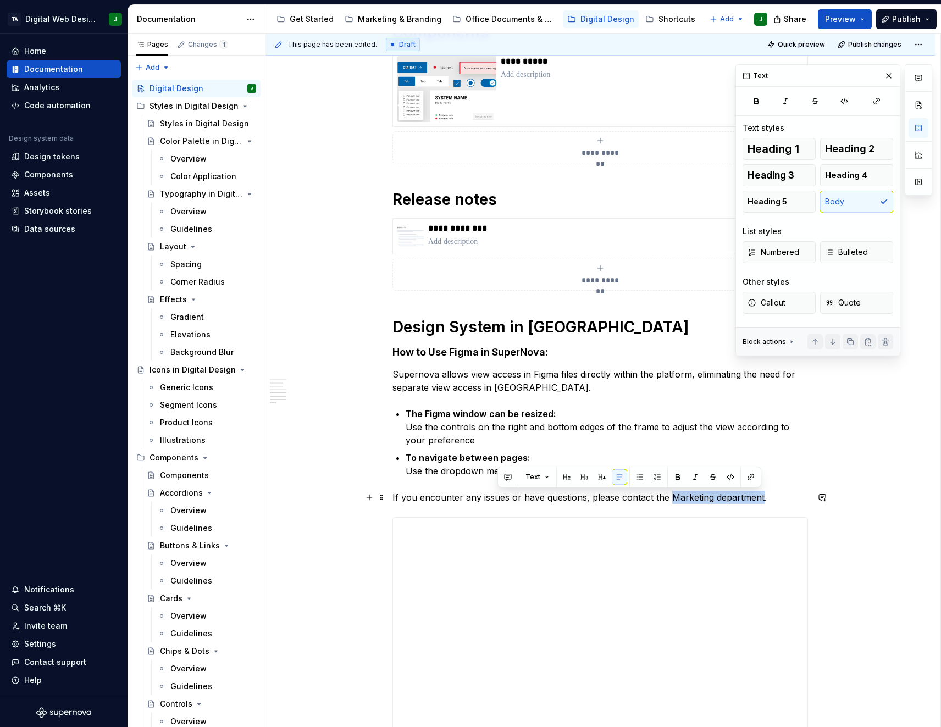
drag, startPoint x: 759, startPoint y: 497, endPoint x: 670, endPoint y: 500, distance: 89.7
click at [670, 500] on p "If you encounter any issues or have questions, please contact the Marketing dep…" at bounding box center [601, 497] width 416 height 13
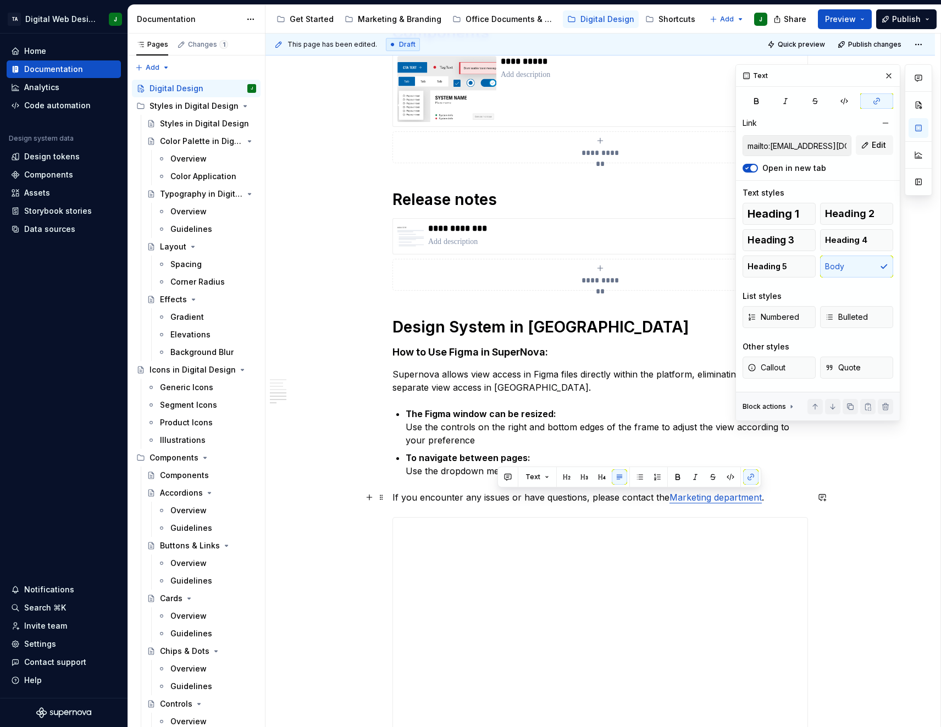
click at [703, 501] on link "Marketing department" at bounding box center [716, 497] width 92 height 11
click at [736, 497] on link "Marketing department" at bounding box center [716, 497] width 92 height 11
click at [870, 145] on button "Edit" at bounding box center [874, 145] width 37 height 20
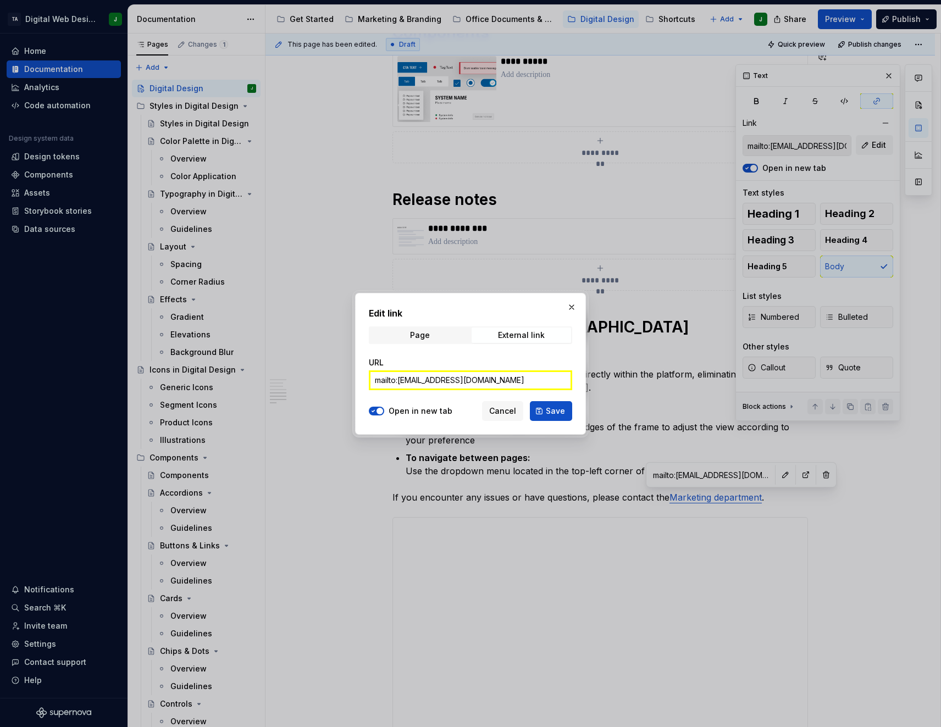
drag, startPoint x: 398, startPoint y: 381, endPoint x: 363, endPoint y: 381, distance: 34.6
click at [363, 381] on div "Edit link Page External link URL mailto:marketing@terma.com Open in new tab Can…" at bounding box center [470, 364] width 231 height 142
click at [395, 380] on input "mailto:marketing@terma.com" at bounding box center [470, 381] width 203 height 20
type input "marketing@terma.com"
click at [387, 412] on div "Open in new tab" at bounding box center [411, 411] width 84 height 11
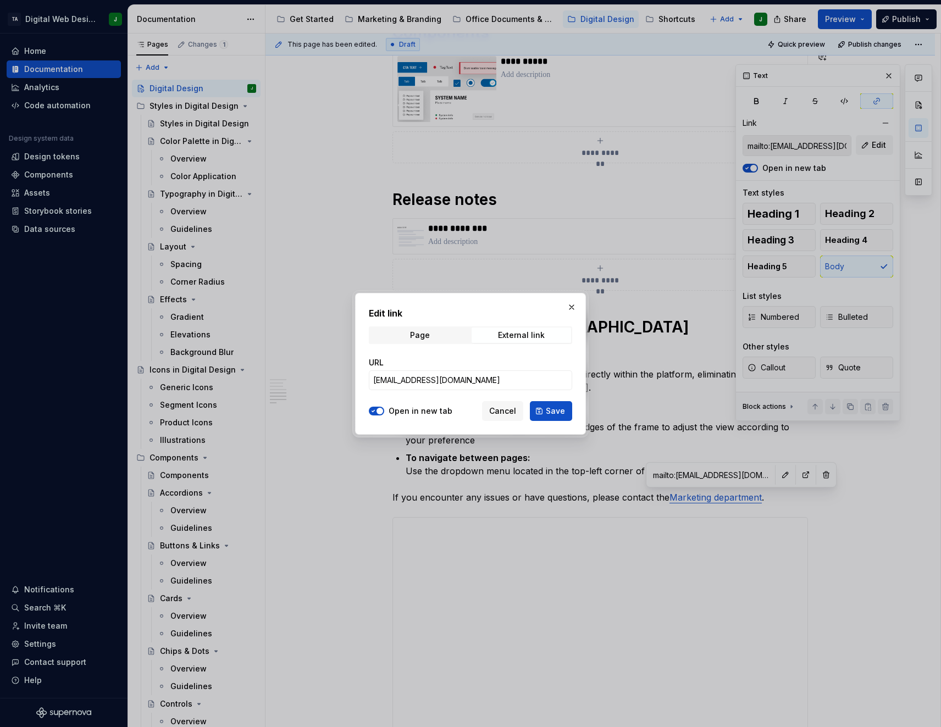
click at [382, 412] on span "button" at bounding box center [380, 411] width 7 height 7
drag, startPoint x: 468, startPoint y: 383, endPoint x: 344, endPoint y: 379, distance: 123.8
click at [344, 379] on div "Edit link Page External link URL marketing@terma.com Open in new tab Cancel Save" at bounding box center [470, 363] width 941 height 727
click at [578, 306] on button "button" at bounding box center [571, 307] width 15 height 15
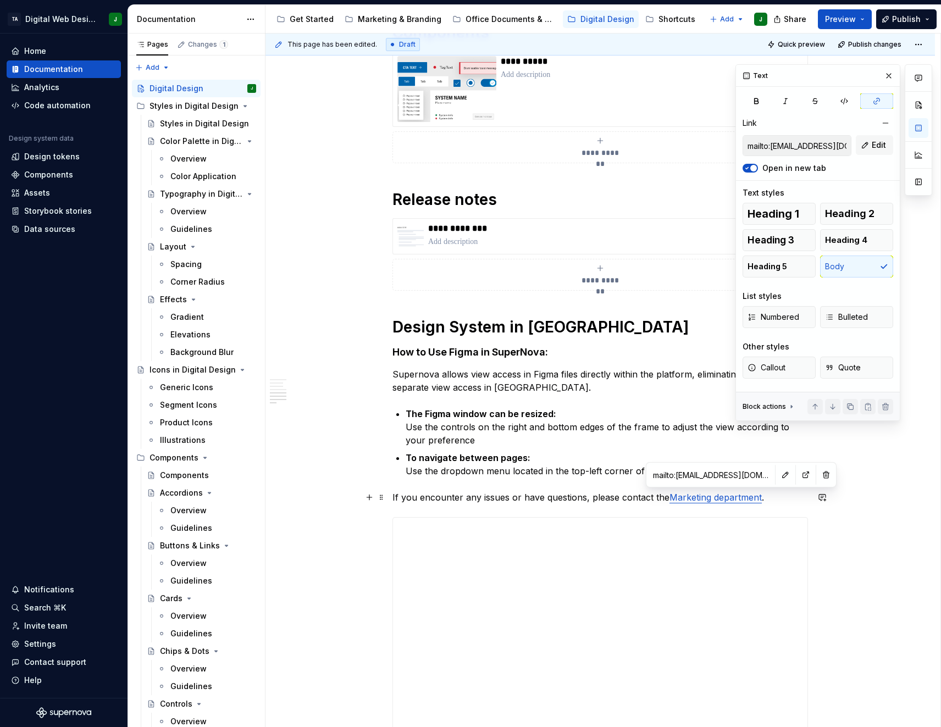
click at [650, 494] on p "If you encounter any issues or have questions, please contact the Marketing dep…" at bounding box center [601, 497] width 416 height 13
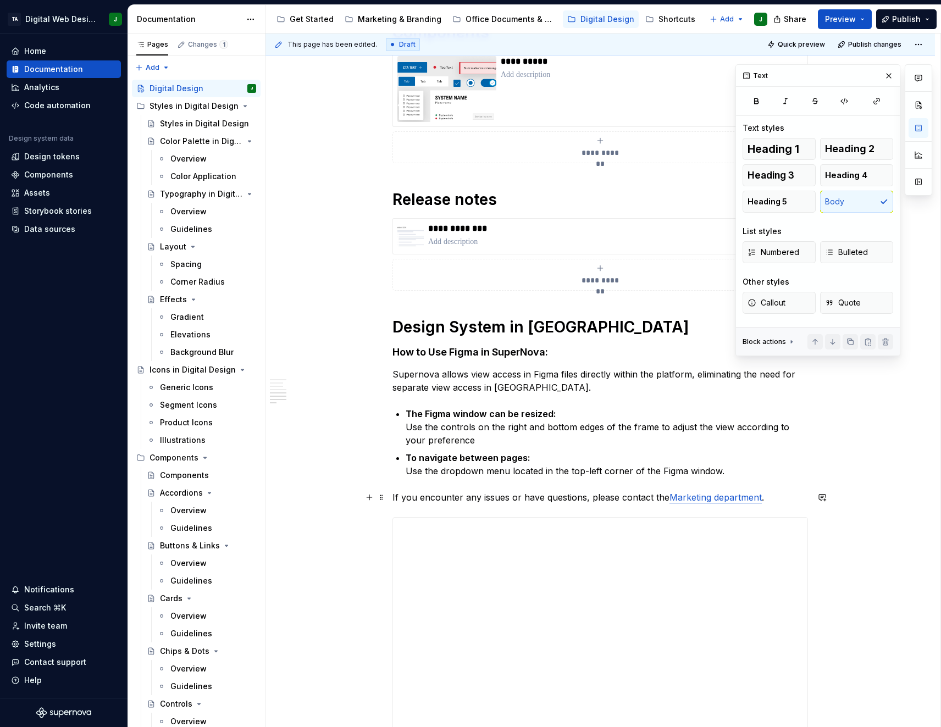
click at [666, 495] on p "If you encounter any issues or have questions, please contact the Marketing dep…" at bounding box center [601, 497] width 416 height 13
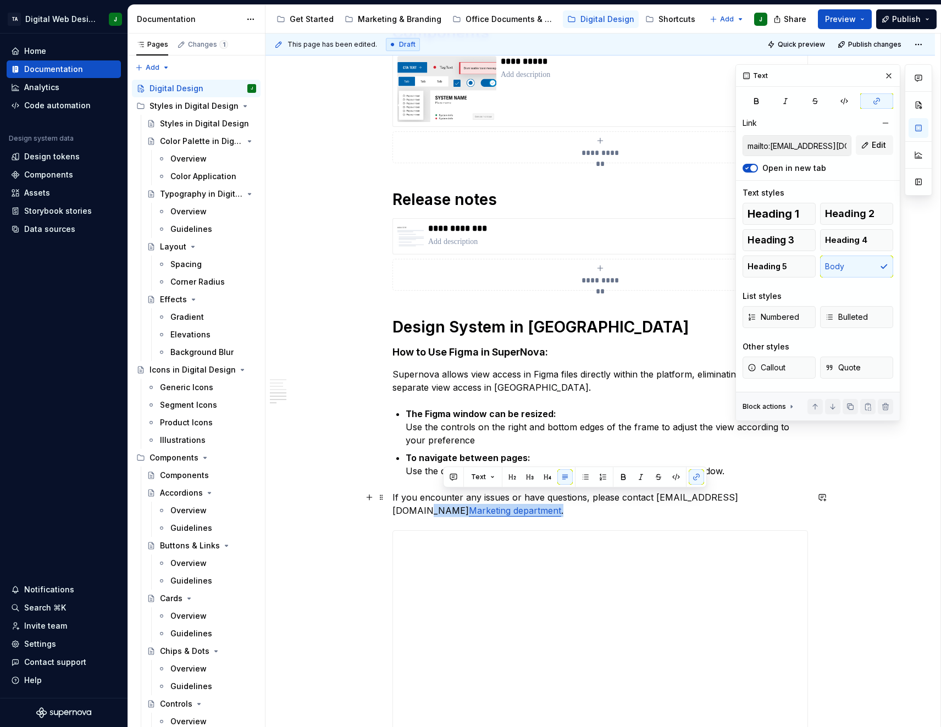
drag, startPoint x: 761, startPoint y: 498, endPoint x: 796, endPoint y: 517, distance: 40.1
click at [796, 517] on p "If you encounter any issues or have questions, please contact themarketing@term…" at bounding box center [601, 504] width 416 height 26
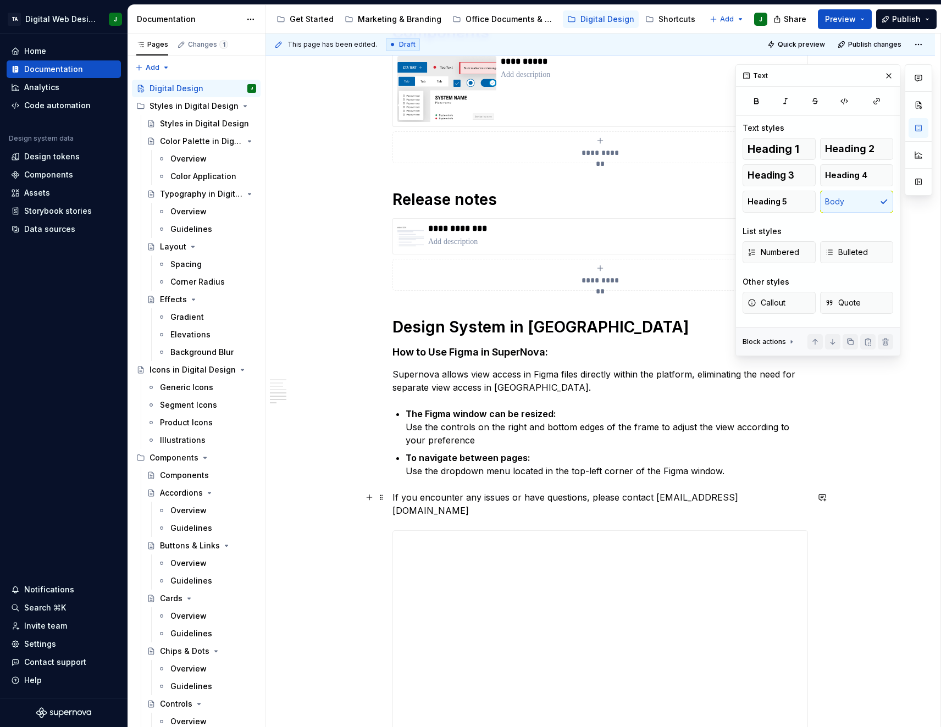
click at [665, 499] on p "If you encounter any issues or have questions, please contact themarketing@term…" at bounding box center [601, 504] width 416 height 26
click at [807, 498] on p "If you encounter any issues or have questions, please contact Marketing (market…" at bounding box center [601, 504] width 416 height 26
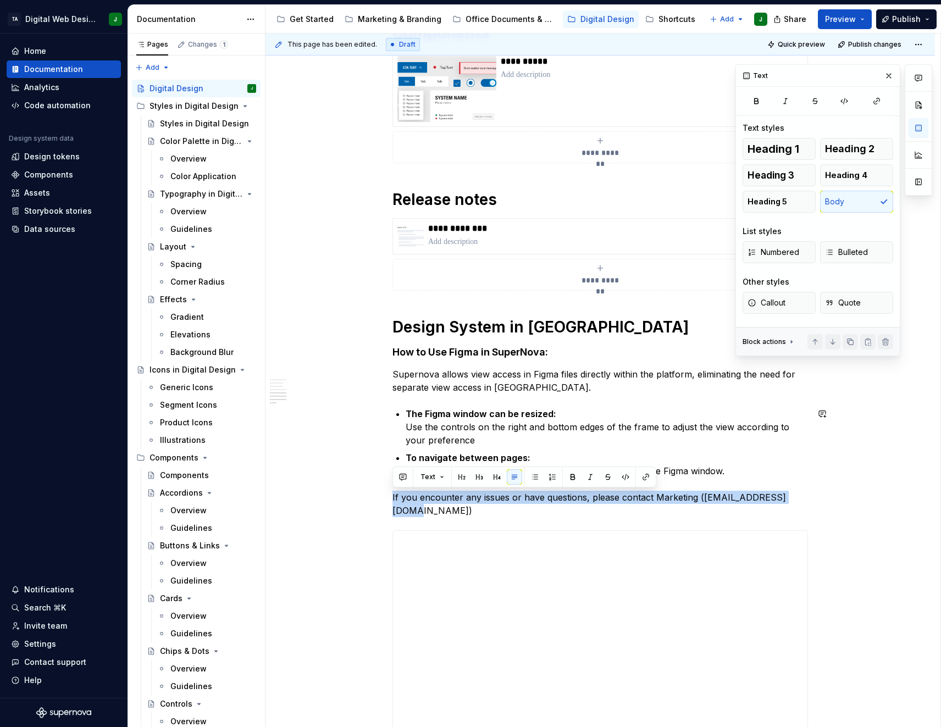
drag, startPoint x: 807, startPoint y: 498, endPoint x: 327, endPoint y: 487, distance: 480.1
click at [327, 487] on div "**********" at bounding box center [601, 45] width 670 height 1929
click at [794, 297] on button "Callout" at bounding box center [779, 303] width 73 height 22
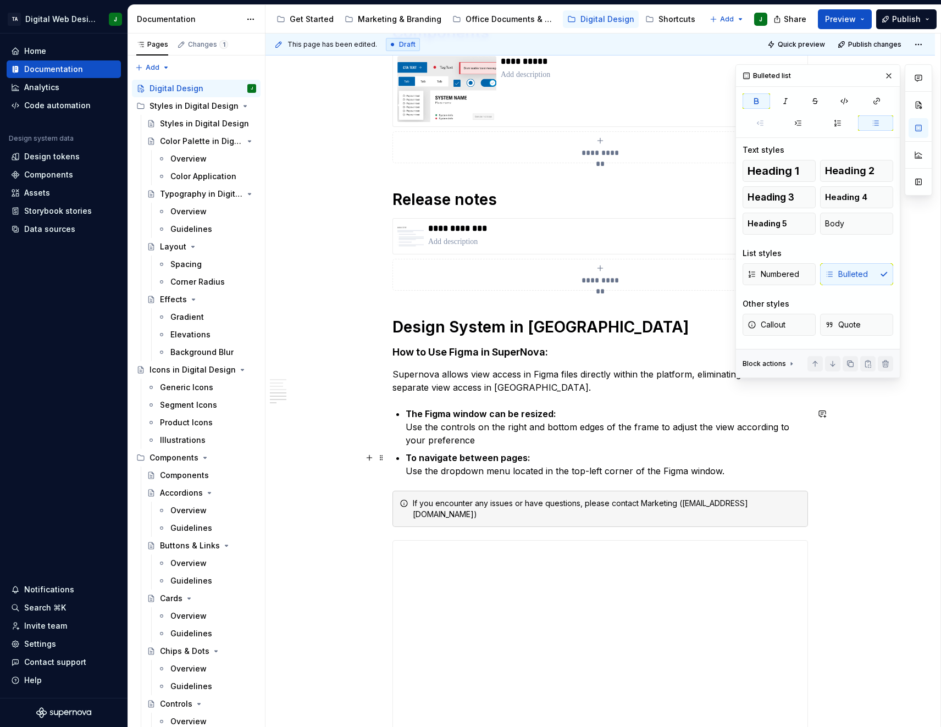
click at [647, 453] on p "To navigate between pages: Use the dropdown menu located in the top-left corner…" at bounding box center [607, 464] width 402 height 26
click at [812, 444] on div "**********" at bounding box center [601, 50] width 670 height 1939
drag, startPoint x: 549, startPoint y: 415, endPoint x: 406, endPoint y: 412, distance: 143.6
click at [406, 412] on strong "The Figma window can be resized:" at bounding box center [481, 414] width 151 height 11
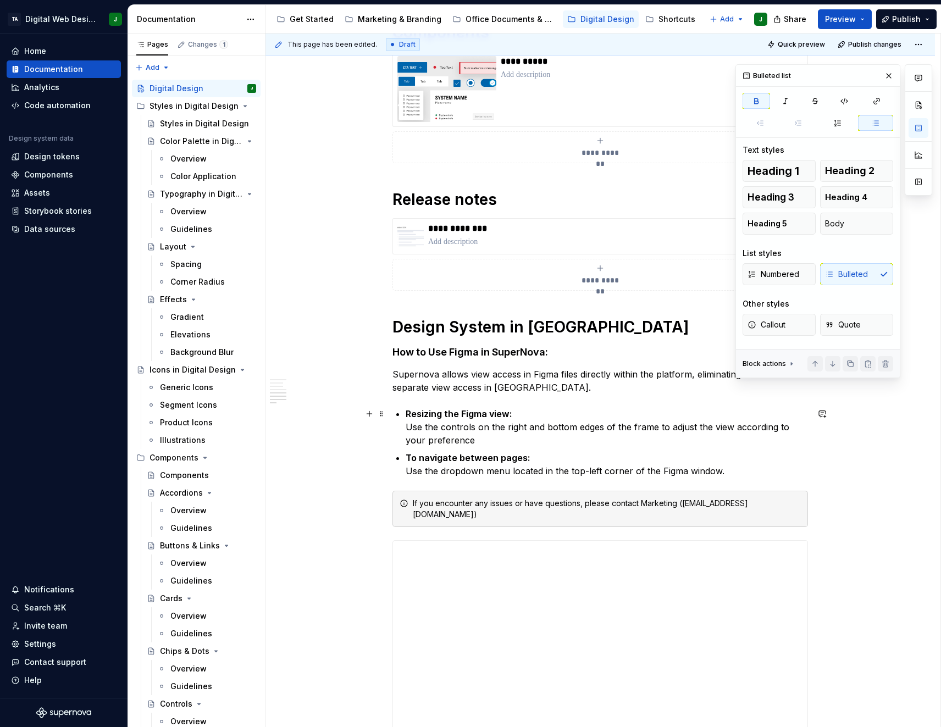
drag, startPoint x: 604, startPoint y: 430, endPoint x: 527, endPoint y: 433, distance: 76.5
click at [527, 433] on p "Resizing the Figma view: Use the controls on the right and bottom edges of the …" at bounding box center [607, 427] width 402 height 40
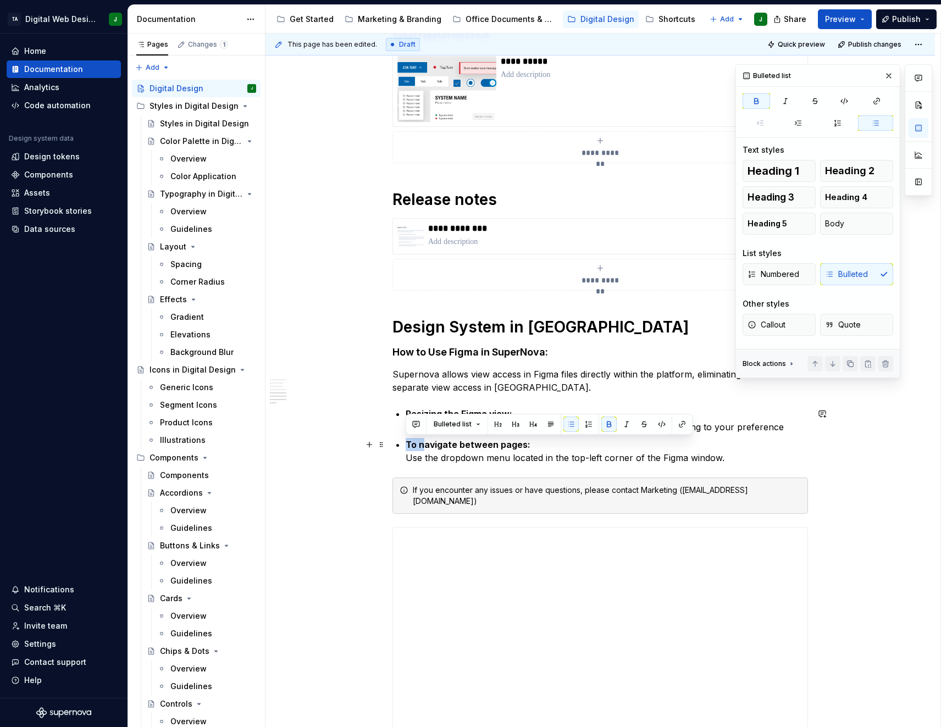
drag, startPoint x: 423, startPoint y: 445, endPoint x: 405, endPoint y: 446, distance: 18.8
click at [441, 441] on strong "Navigate between pages:" at bounding box center [462, 444] width 113 height 11
click at [728, 462] on p "Navigating between pages: Use the dropdown menu located in the top-left corner …" at bounding box center [607, 451] width 402 height 26
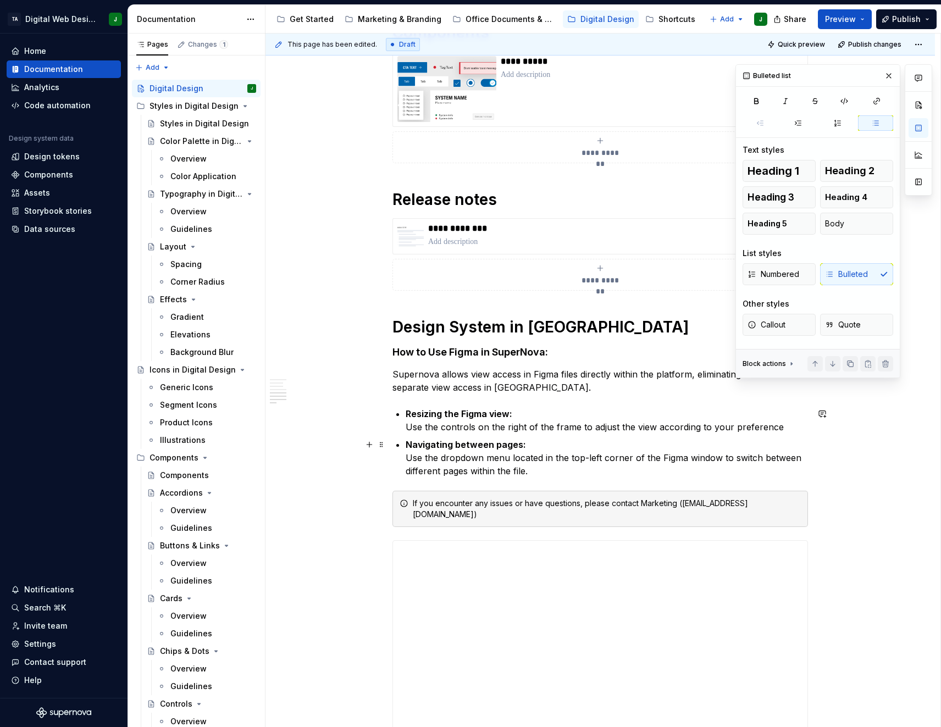
click at [563, 477] on p "Navigating between pages: Use the dropdown menu located in the top-left corner …" at bounding box center [607, 458] width 402 height 40
click at [887, 71] on button "button" at bounding box center [888, 75] width 15 height 15
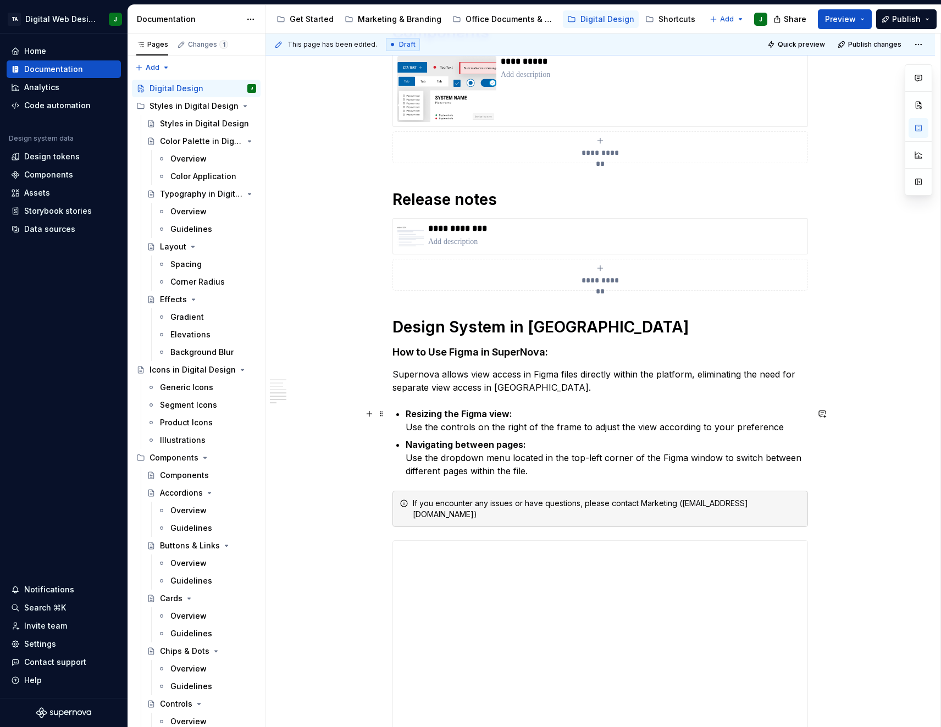
scroll to position [1162, 0]
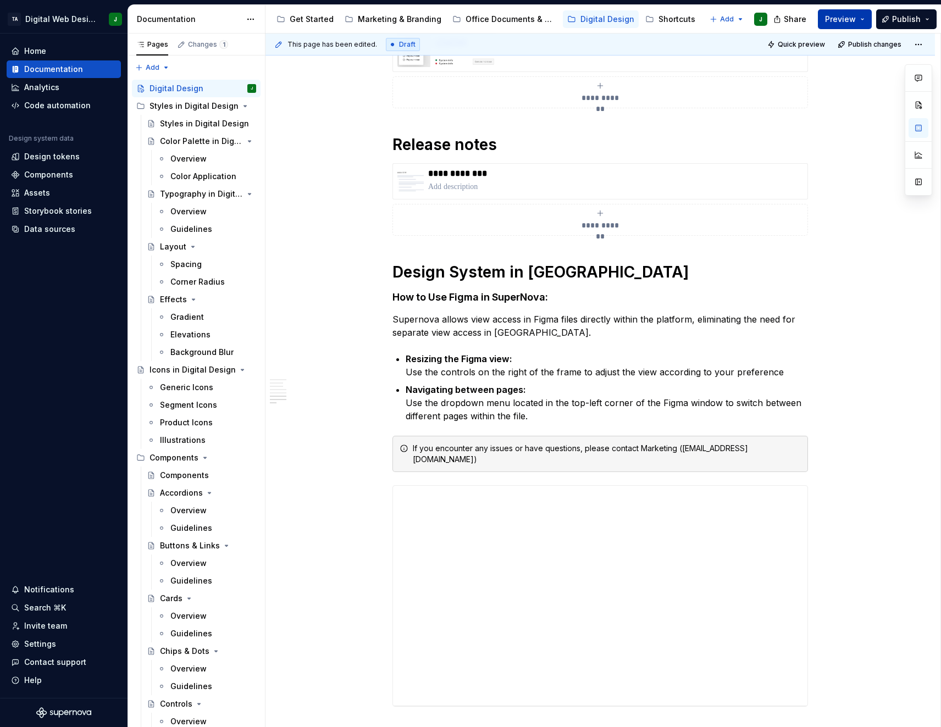
click at [862, 21] on button "Preview" at bounding box center [845, 19] width 54 height 20
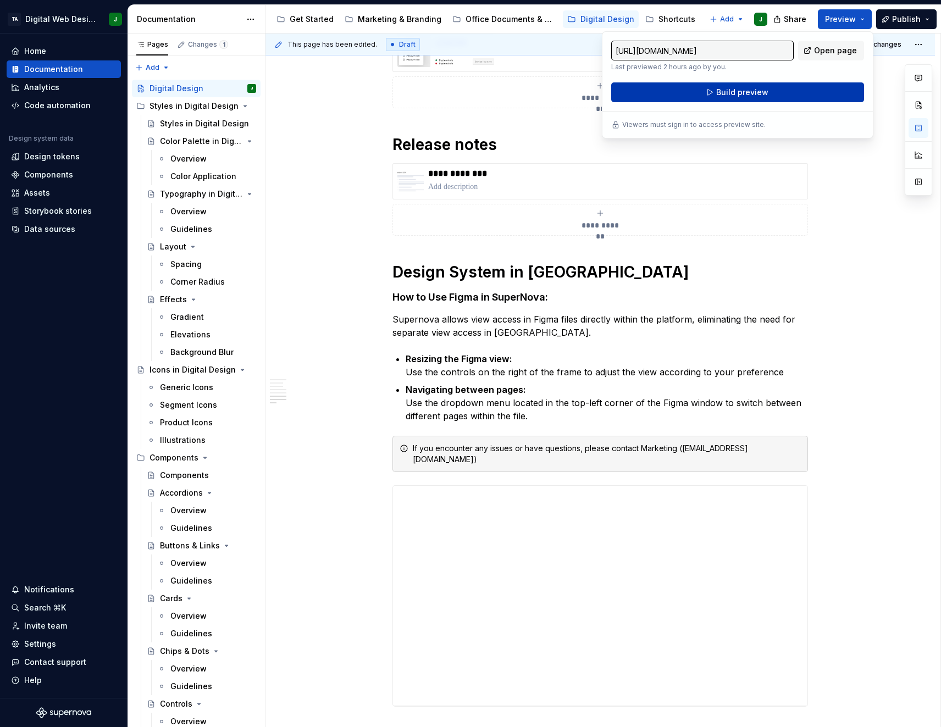
drag, startPoint x: 862, startPoint y: 21, endPoint x: 787, endPoint y: 86, distance: 99.4
click at [787, 86] on button "Build preview" at bounding box center [737, 92] width 253 height 20
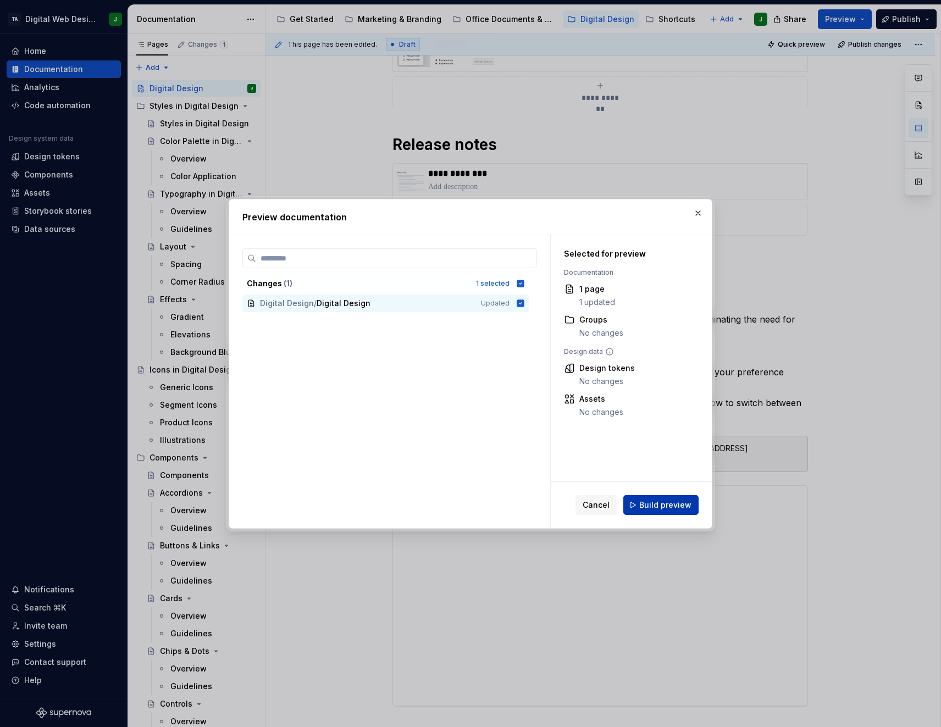
click at [668, 506] on span "Build preview" at bounding box center [665, 505] width 52 height 11
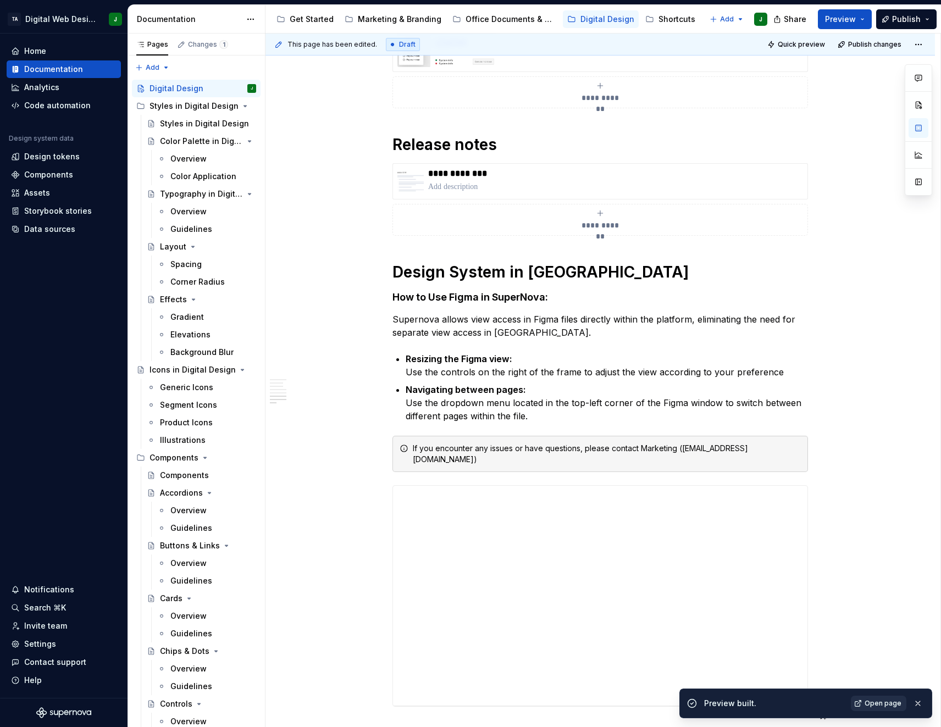
click at [884, 708] on span "Open page" at bounding box center [883, 703] width 37 height 9
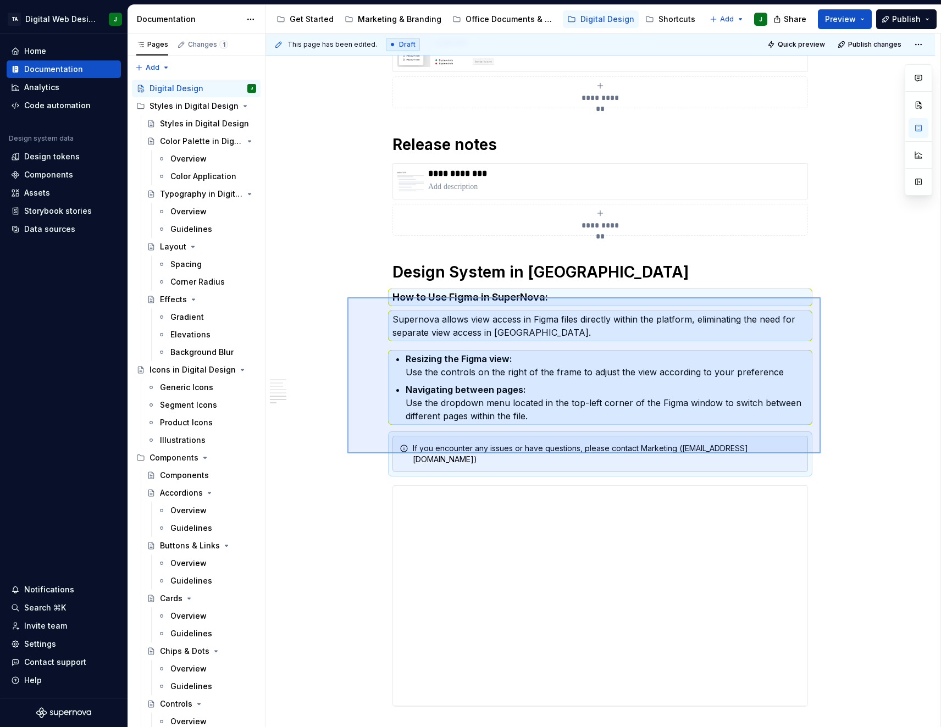
drag, startPoint x: 821, startPoint y: 454, endPoint x: 348, endPoint y: 297, distance: 498.5
click at [348, 297] on div "**********" at bounding box center [603, 381] width 675 height 694
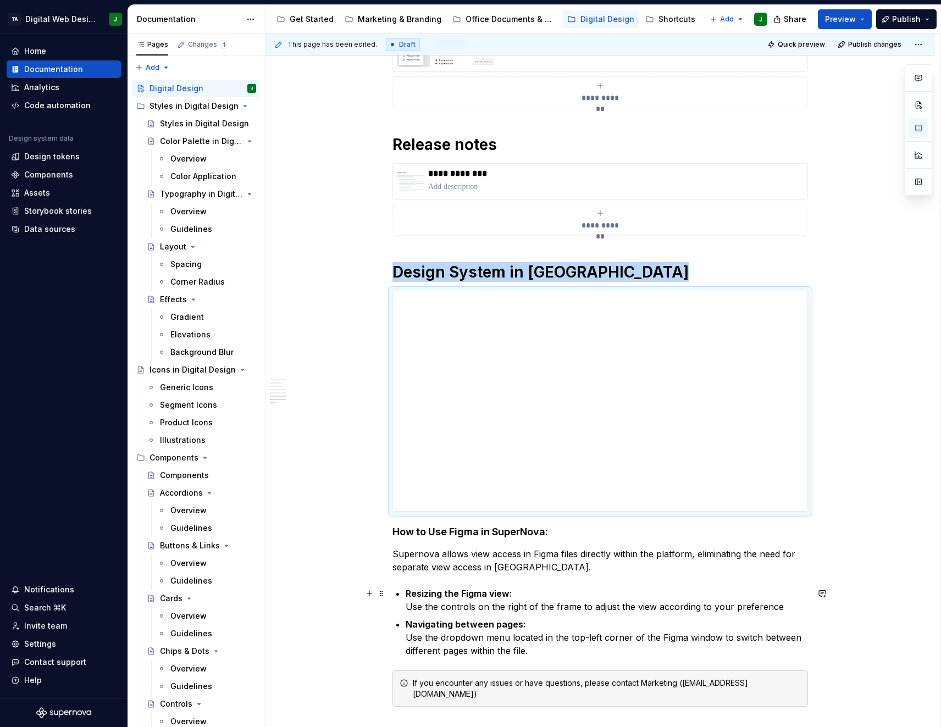
scroll to position [1272, 0]
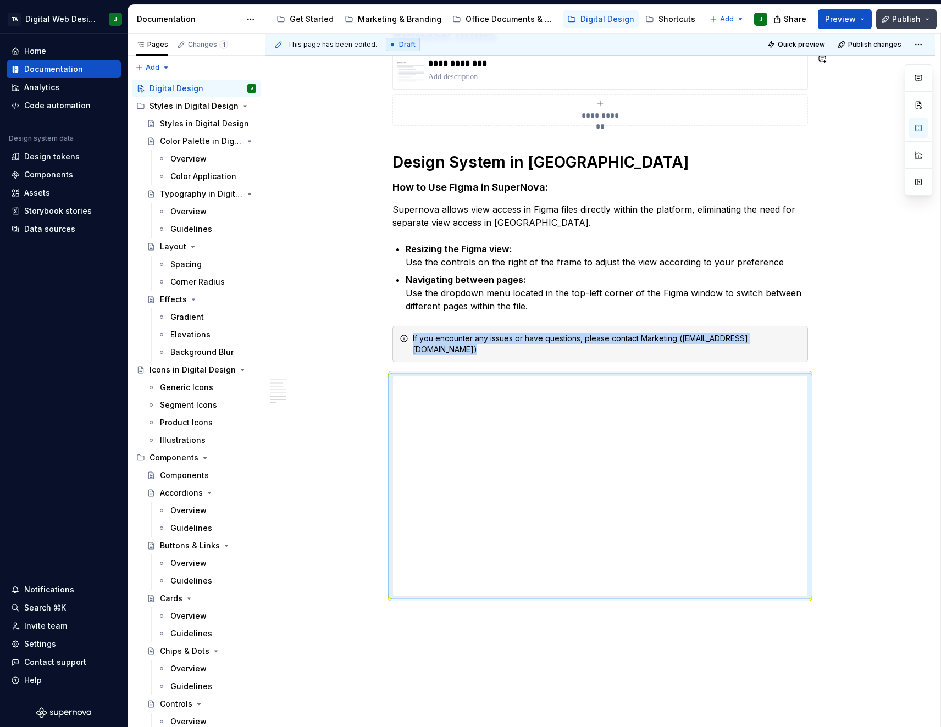
click at [921, 24] on button "Publish" at bounding box center [906, 19] width 60 height 20
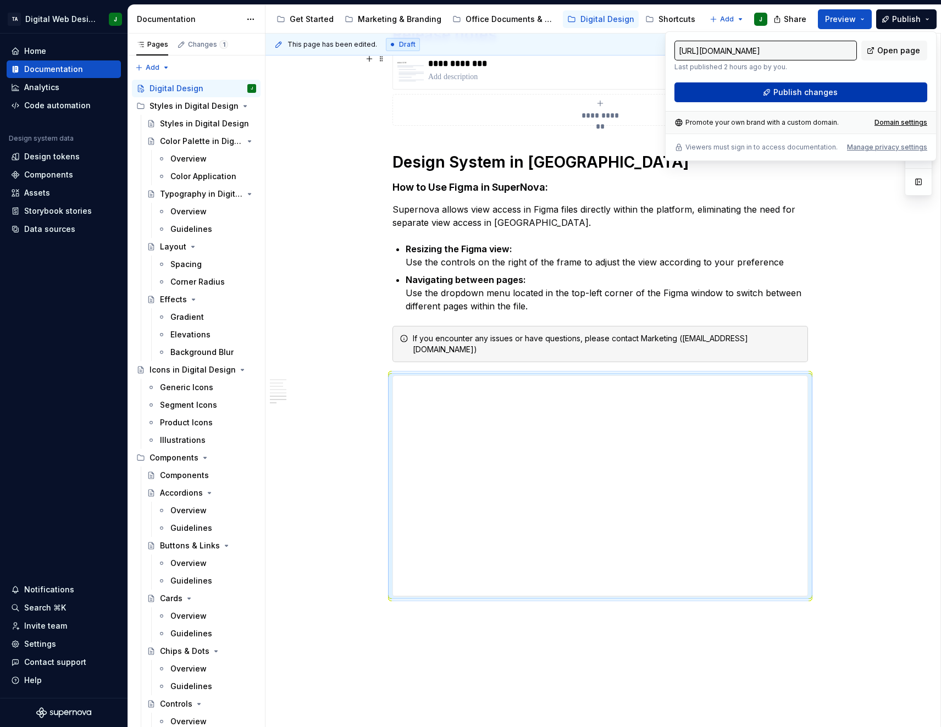
click at [800, 94] on span "Publish changes" at bounding box center [806, 92] width 64 height 11
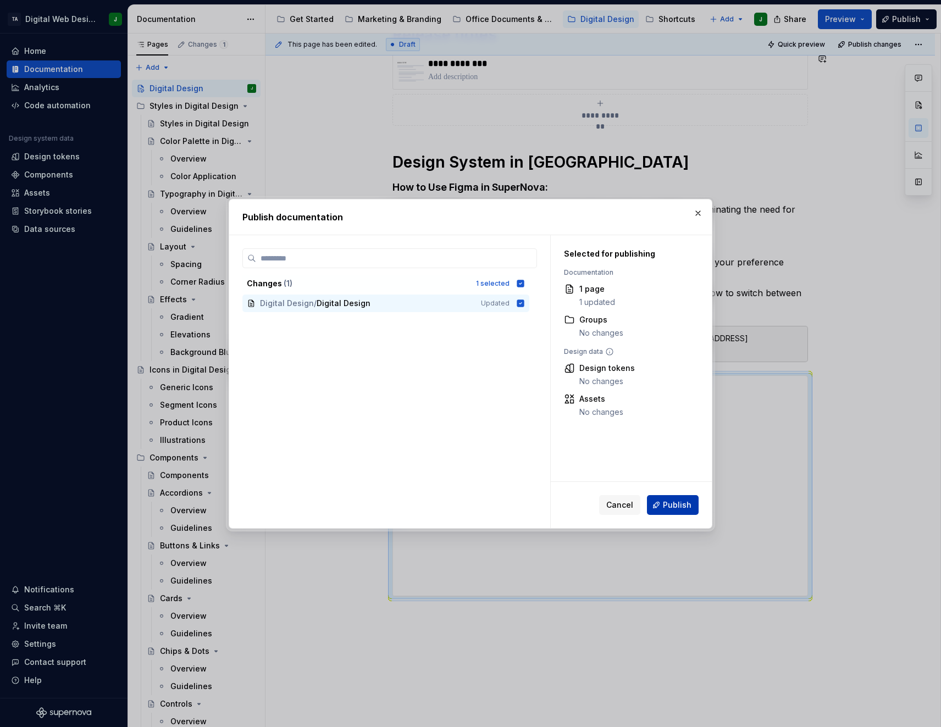
click at [679, 499] on button "Publish" at bounding box center [673, 505] width 52 height 20
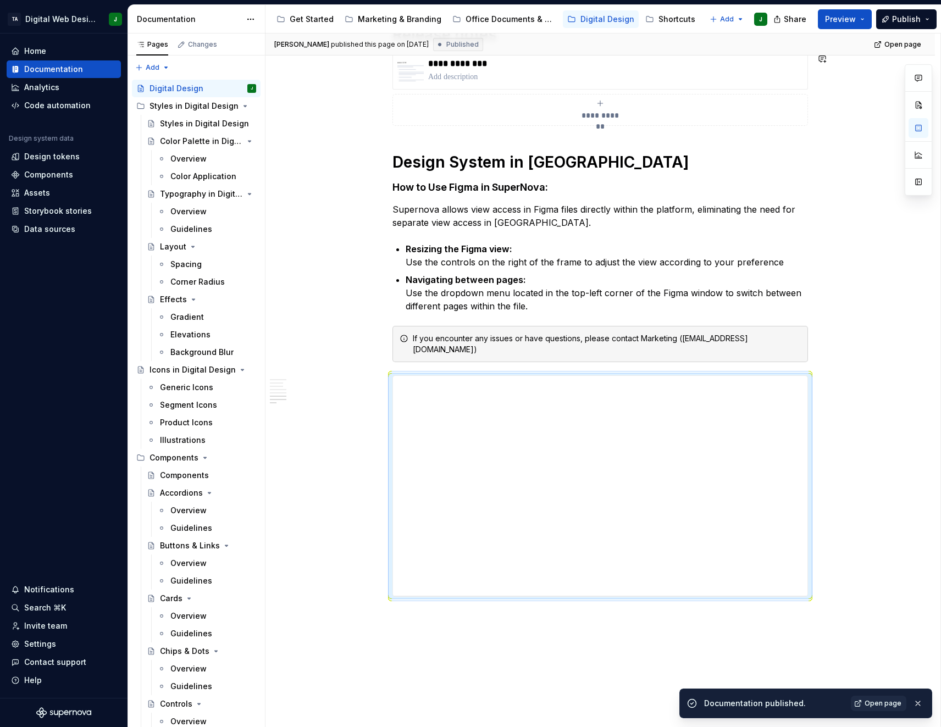
type textarea "*"
